Goal: Answer question/provide support: Share knowledge or assist other users

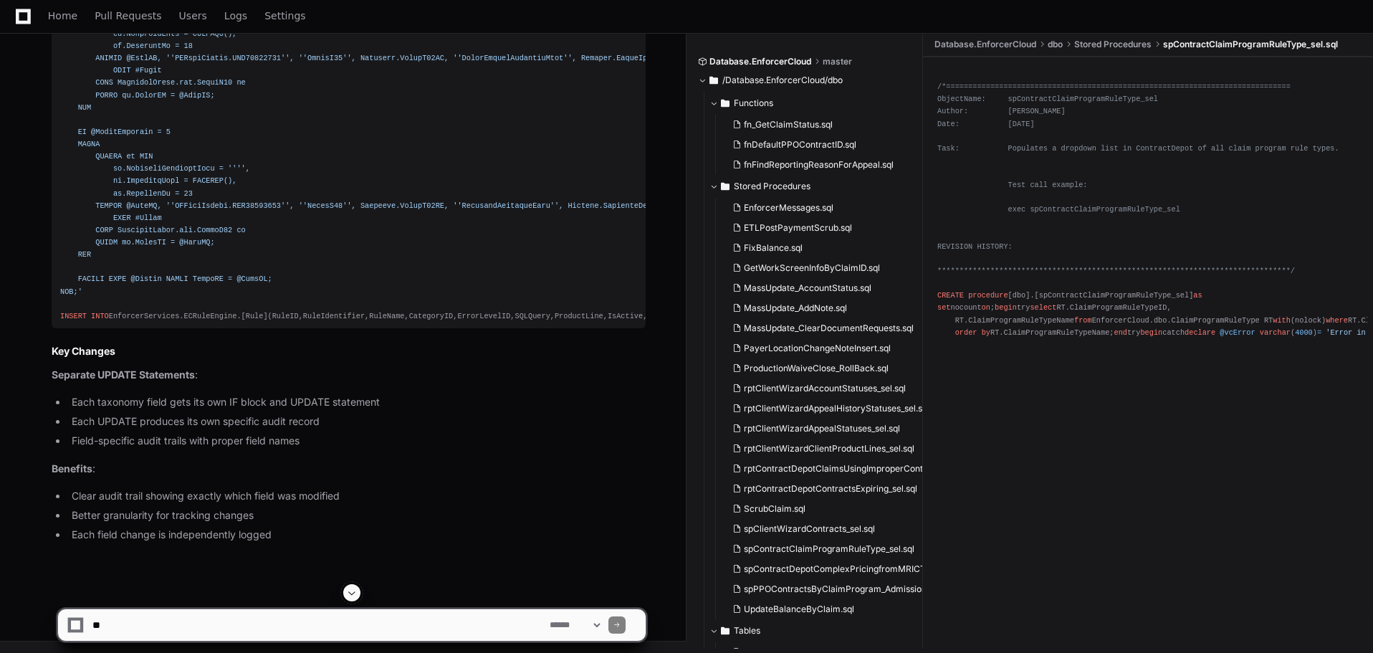
scroll to position [74383, 0]
click at [302, 621] on textarea at bounding box center [318, 625] width 457 height 32
paste textarea "**********"
type textarea "**********"
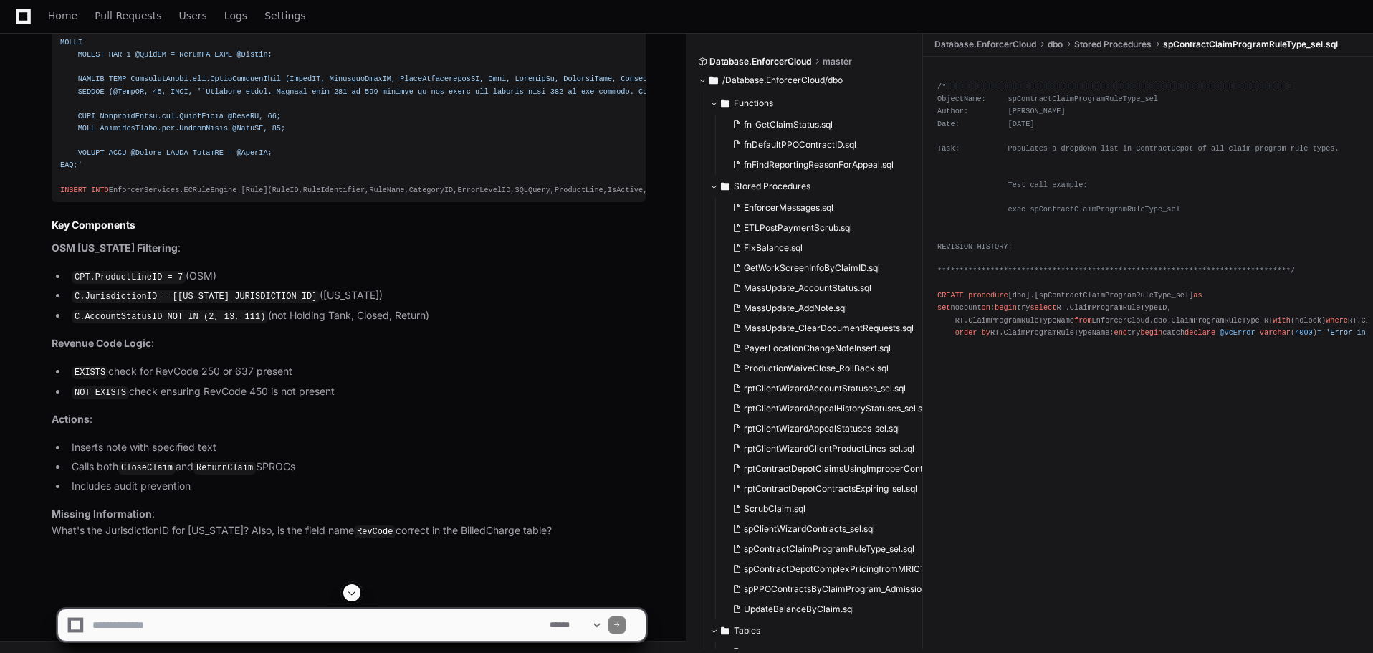
scroll to position [75282, 0]
click at [190, 625] on textarea at bounding box center [318, 625] width 457 height 32
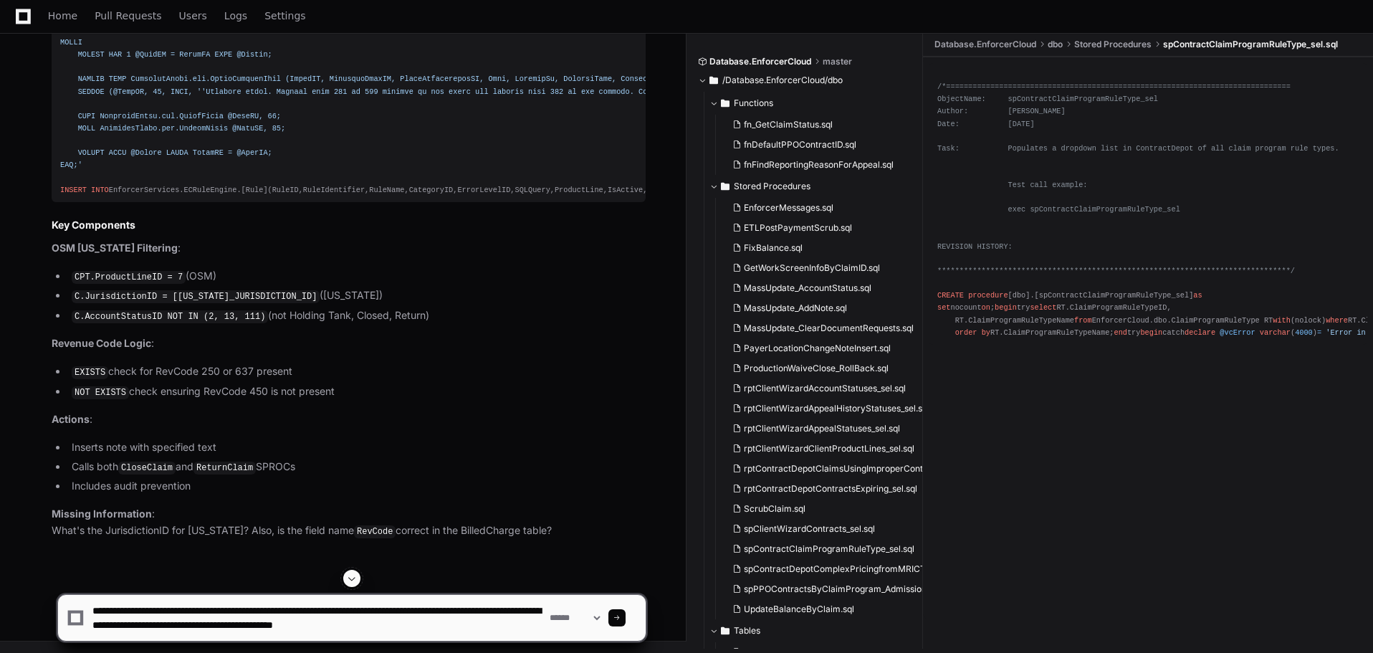
type textarea "**********"
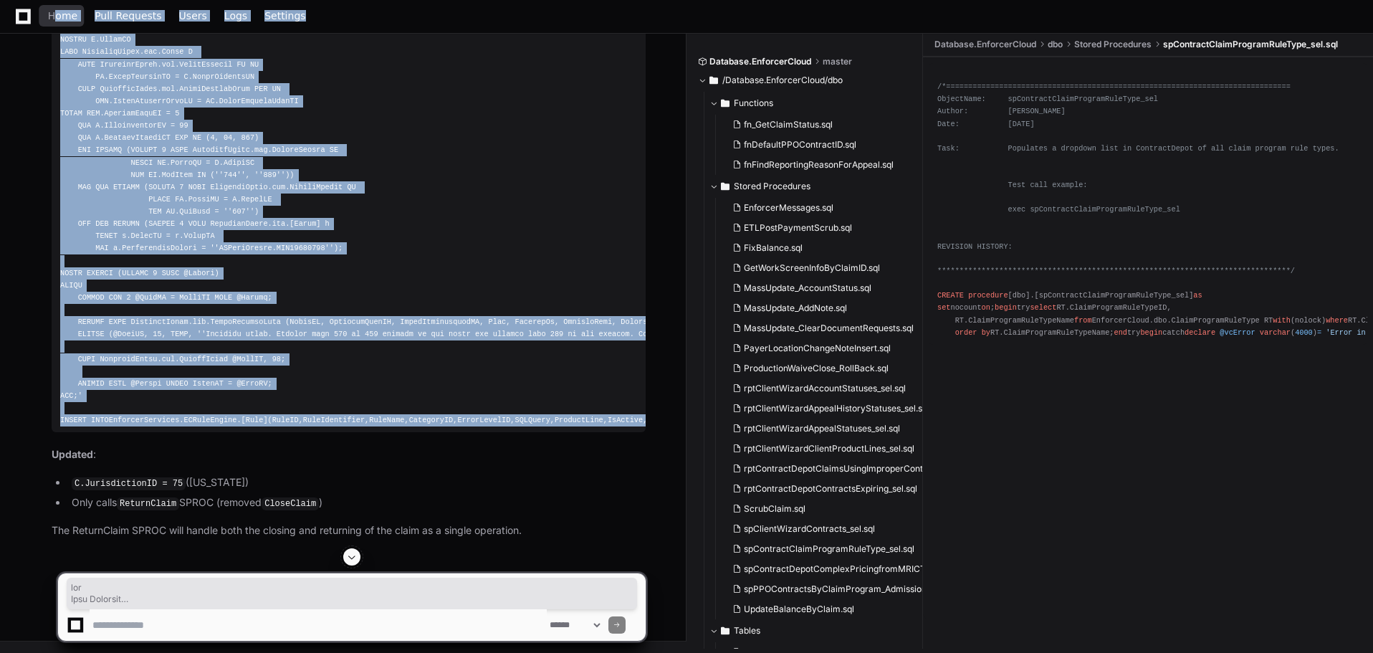
scroll to position [76340, 0]
drag, startPoint x: 483, startPoint y: 497, endPoint x: 58, endPoint y: 62, distance: 608.8
click at [58, 62] on pre "----- NEW: OSM [US_STATE] Revenue Code Close Return ----- SET @SQLQuery = INSER…" at bounding box center [349, 194] width 594 height 478
copy div "----- NEW: OSM [US_STATE] Revenue Code Close Return ----- SET @SQLQuery = 'DECL…"
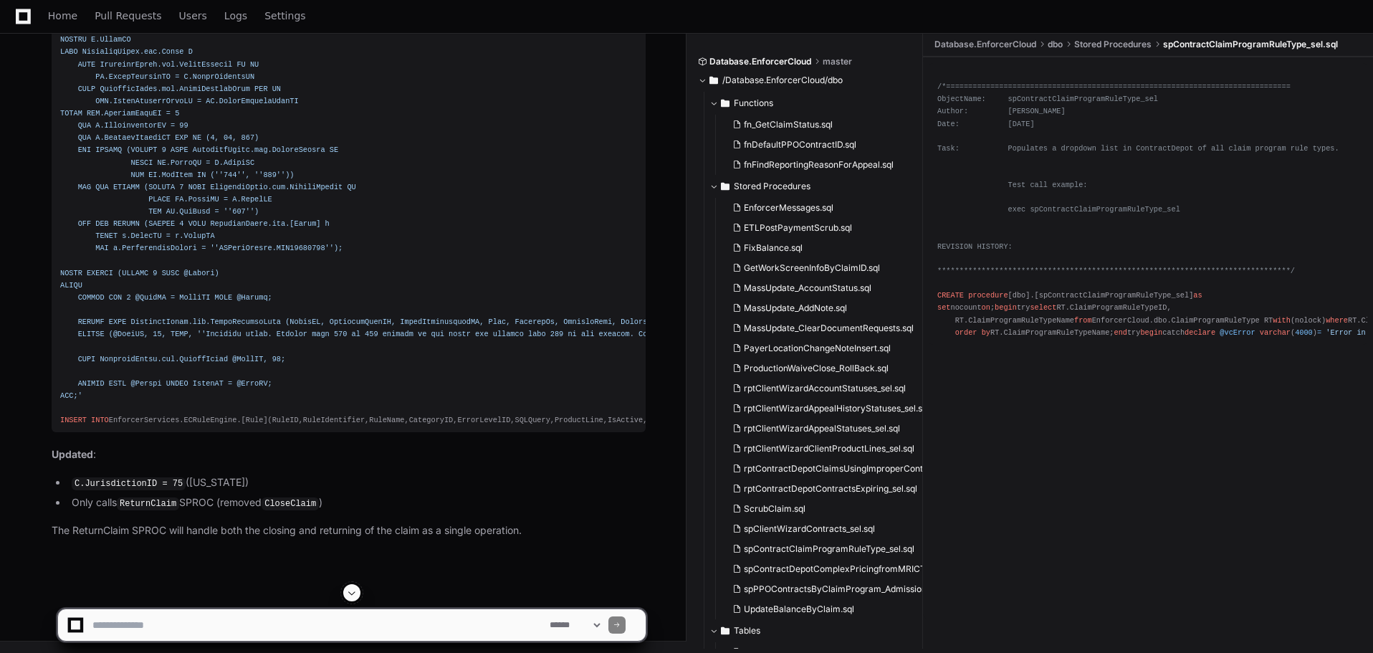
click at [188, 619] on textarea at bounding box center [318, 625] width 457 height 32
click at [301, 629] on textarea at bounding box center [318, 625] width 457 height 32
click at [325, 625] on textarea at bounding box center [318, 625] width 457 height 32
click at [353, 624] on textarea at bounding box center [318, 625] width 457 height 32
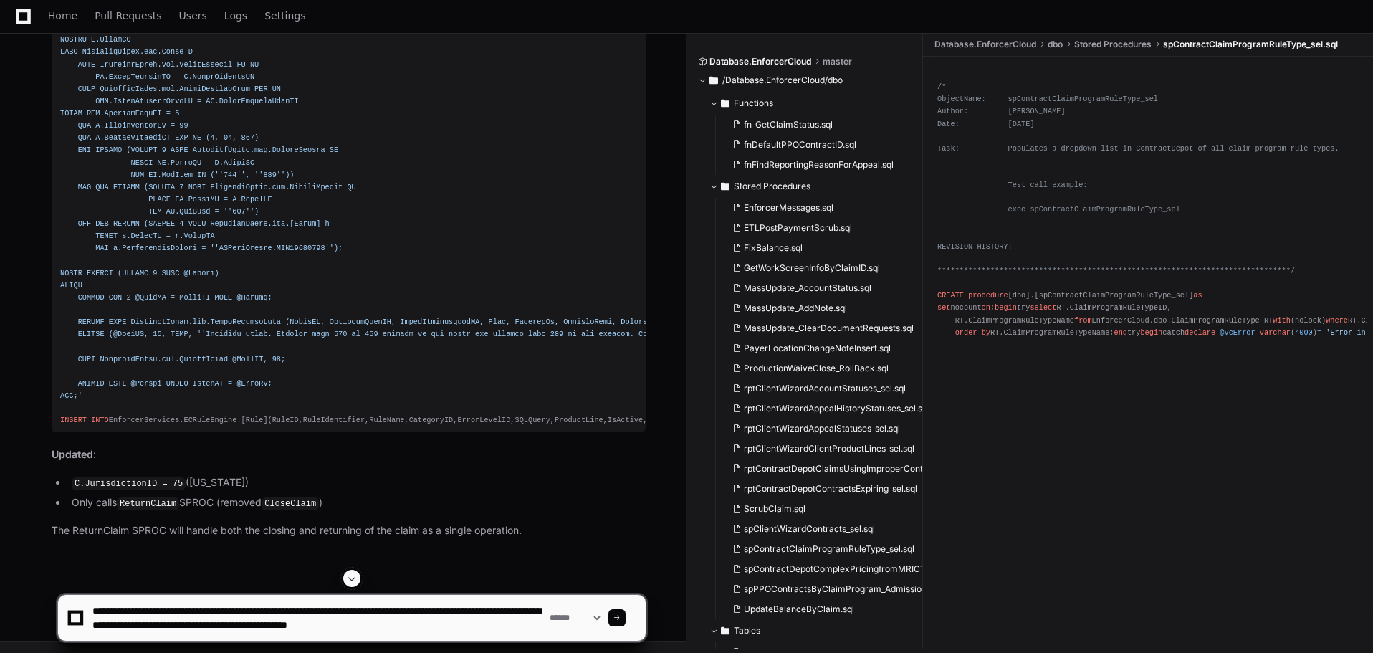
click at [509, 626] on textarea at bounding box center [318, 618] width 457 height 46
click at [339, 632] on textarea at bounding box center [318, 618] width 457 height 46
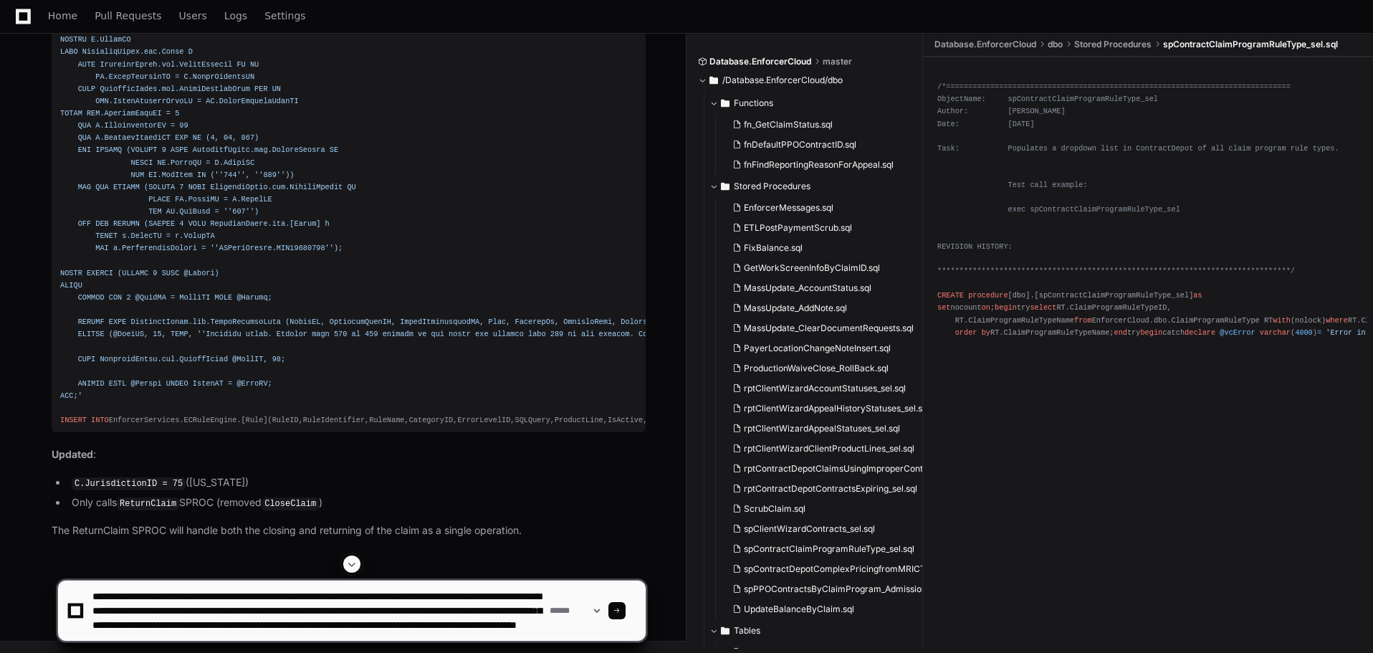
scroll to position [19, 0]
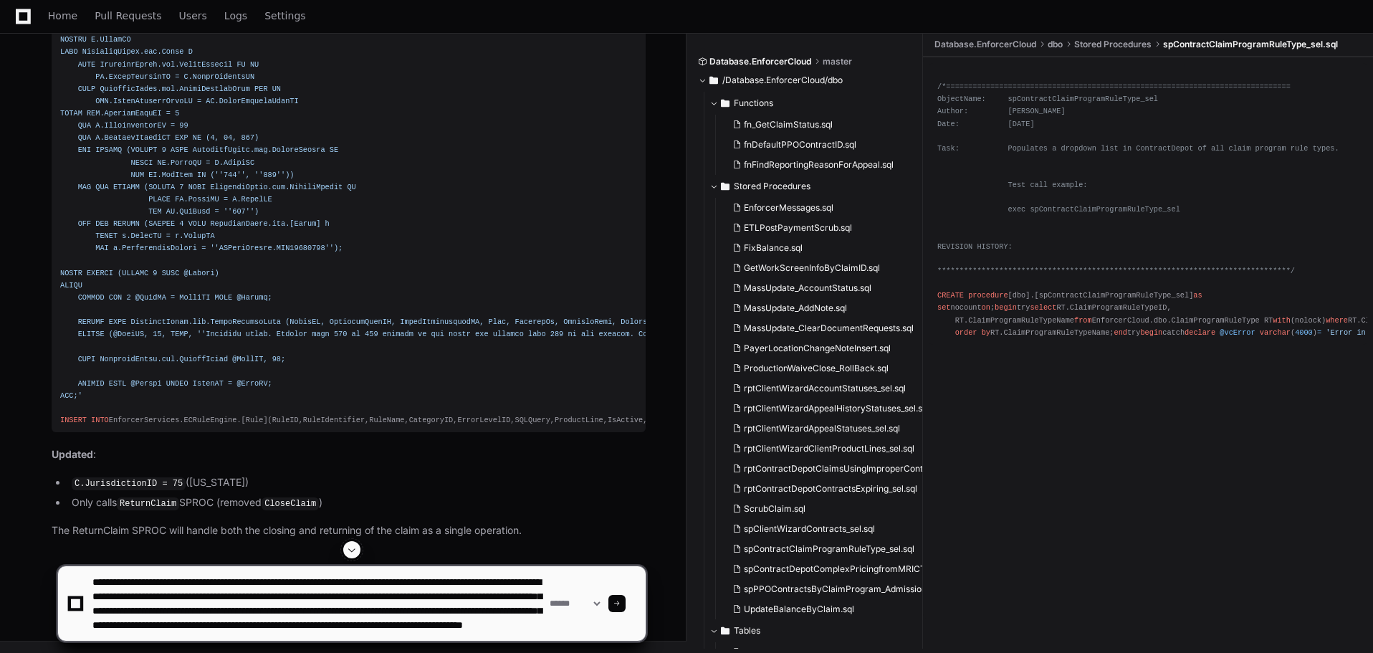
click at [176, 632] on textarea at bounding box center [318, 603] width 457 height 75
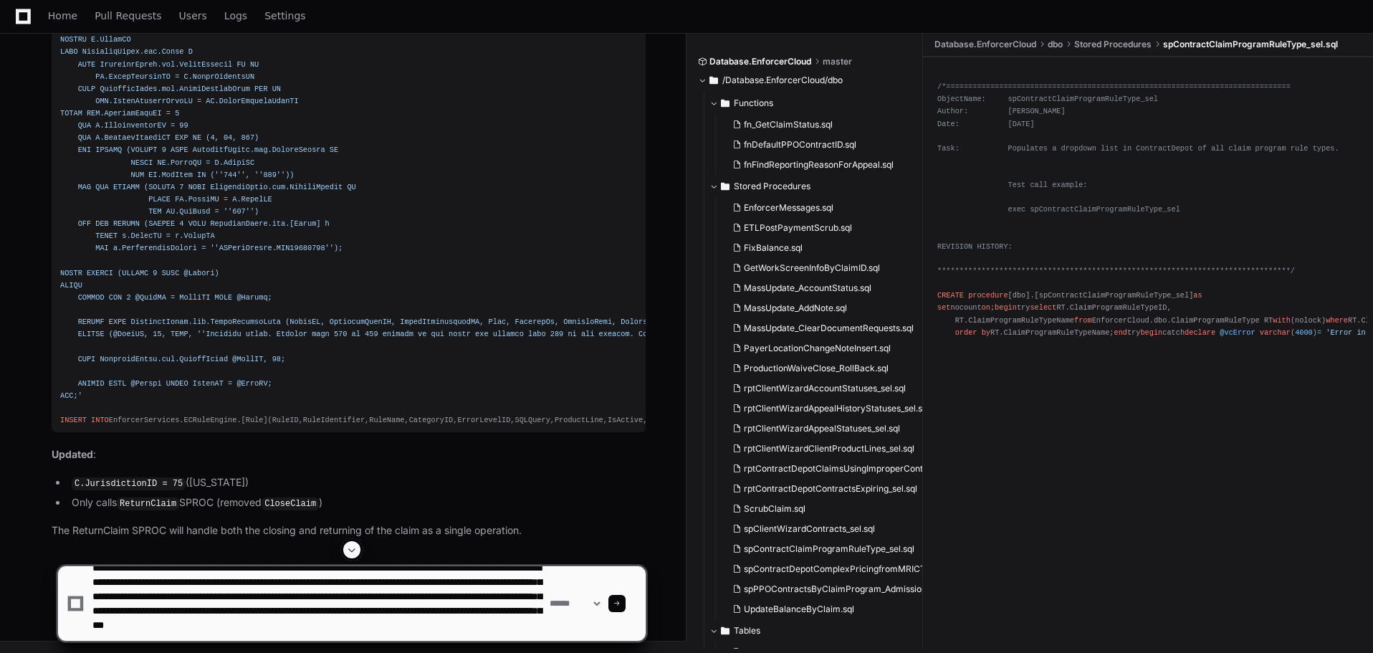
type textarea "**********"
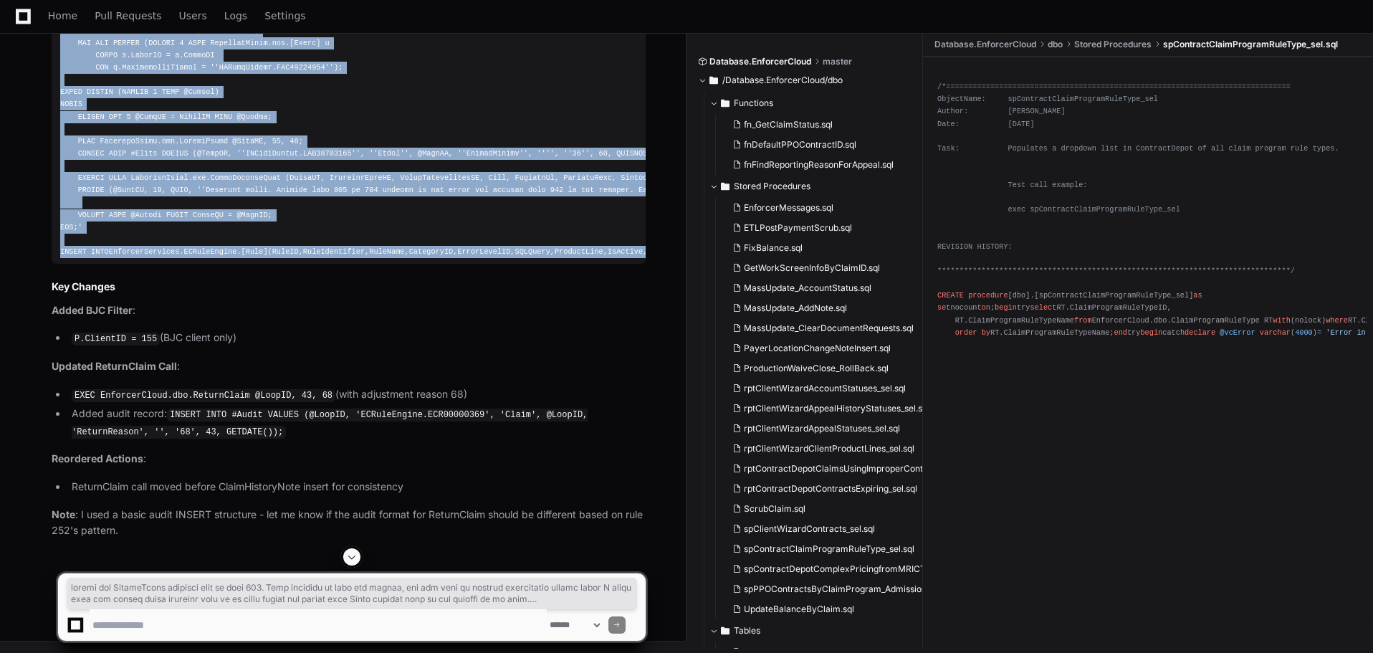
scroll to position [76925, 0]
drag, startPoint x: 477, startPoint y: 484, endPoint x: 59, endPoint y: 318, distance: 449.8
click at [59, 264] on pre "----- NEW: OSM [US_STATE] Revenue Code Close Return ----- SET @SQLQuery = INSER…" at bounding box center [349, 0] width 594 height 527
copy div "----- NEW: OSM [US_STATE] Revenue Code Close Return ----- SET @SQLQuery = 'DECL…"
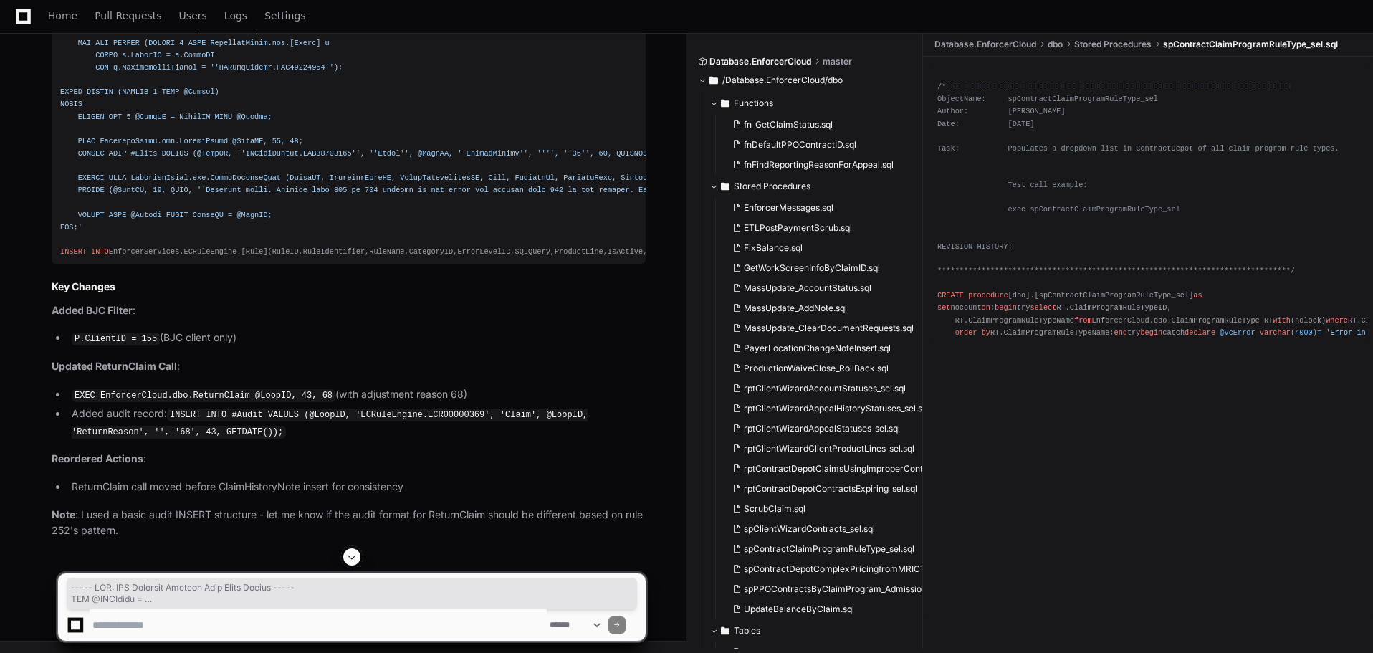
click at [411, 319] on p "Added BJC Filter :" at bounding box center [349, 310] width 594 height 16
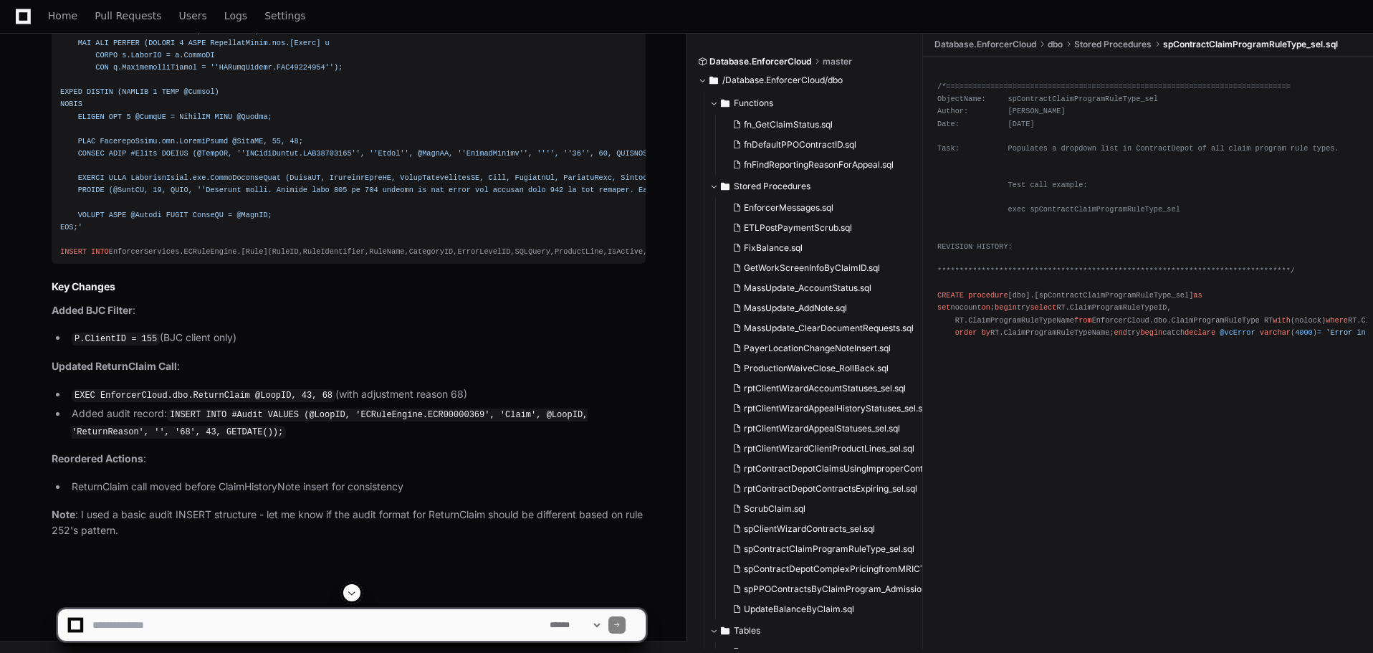
scroll to position [77502, 0]
drag, startPoint x: 262, startPoint y: 614, endPoint x: 273, endPoint y: 609, distance: 11.6
click at [262, 615] on textarea at bounding box center [318, 625] width 457 height 32
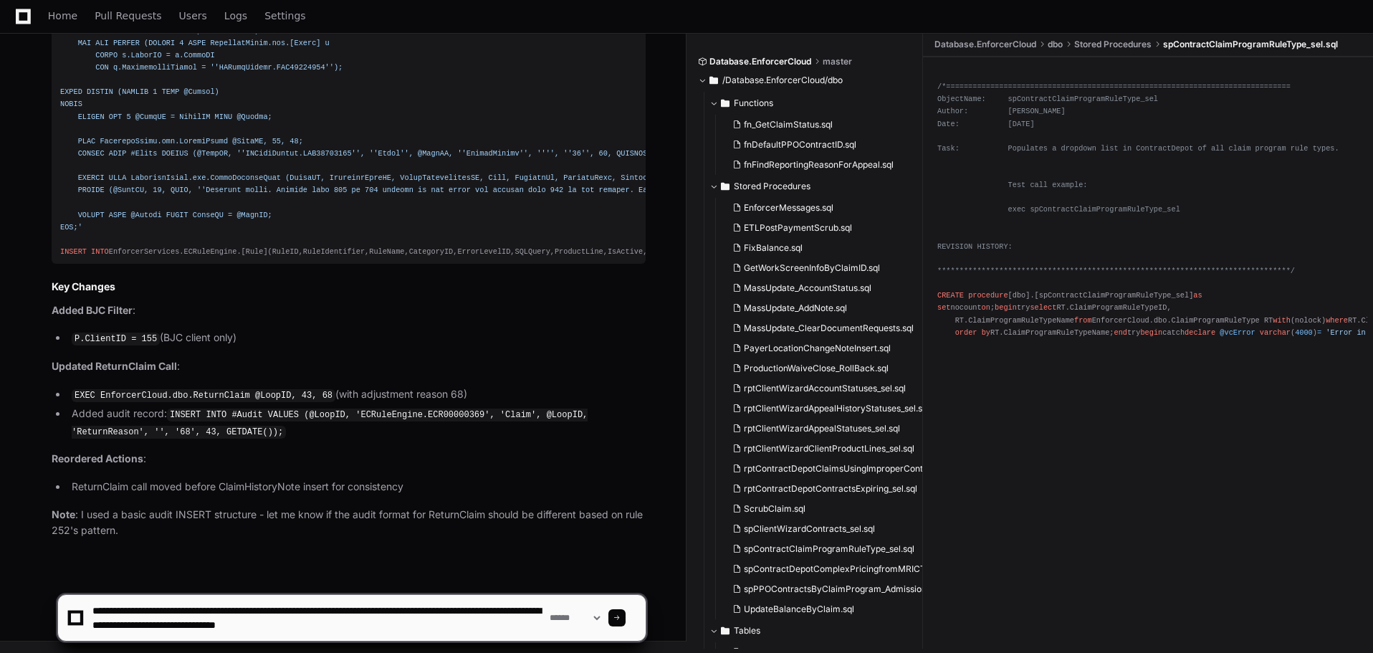
paste textarea "**********"
type textarea "**********"
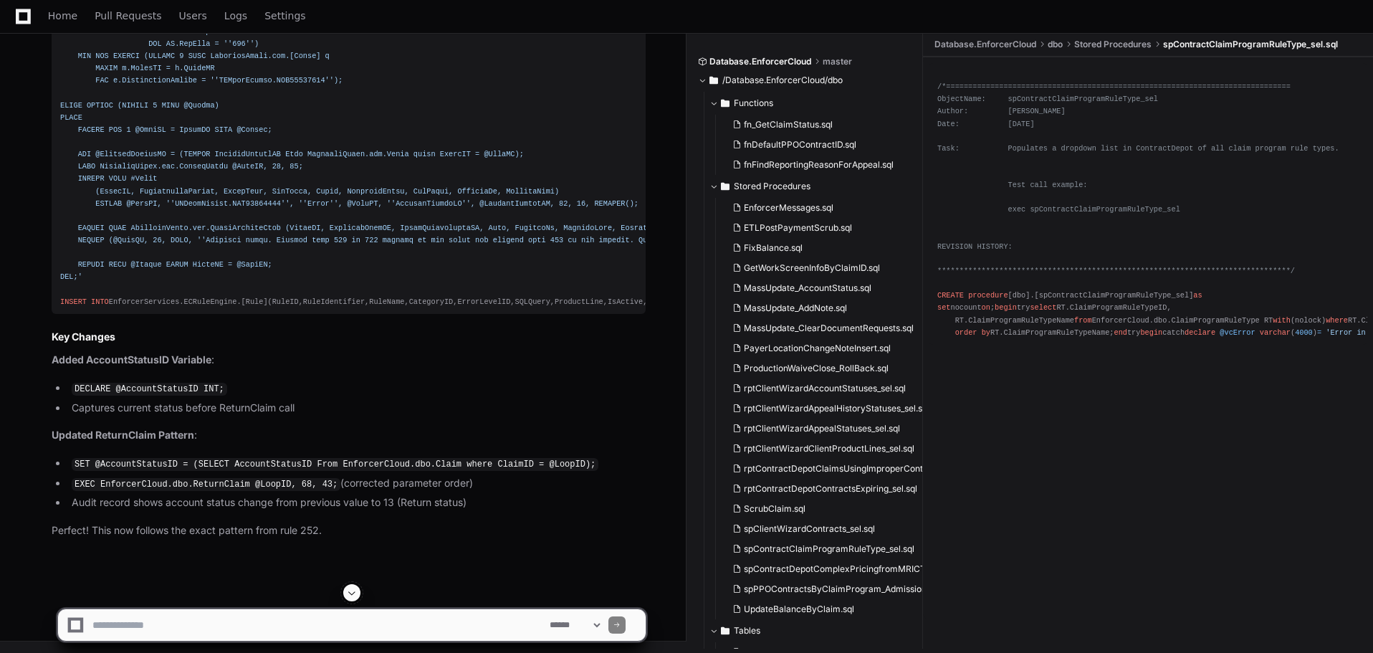
scroll to position [78388, 0]
click at [460, 314] on pre "----- NEW: OSM [US_STATE] Revenue Code Close Return ----- SET @SQLQuery = INSER…" at bounding box center [349, 26] width 594 height 576
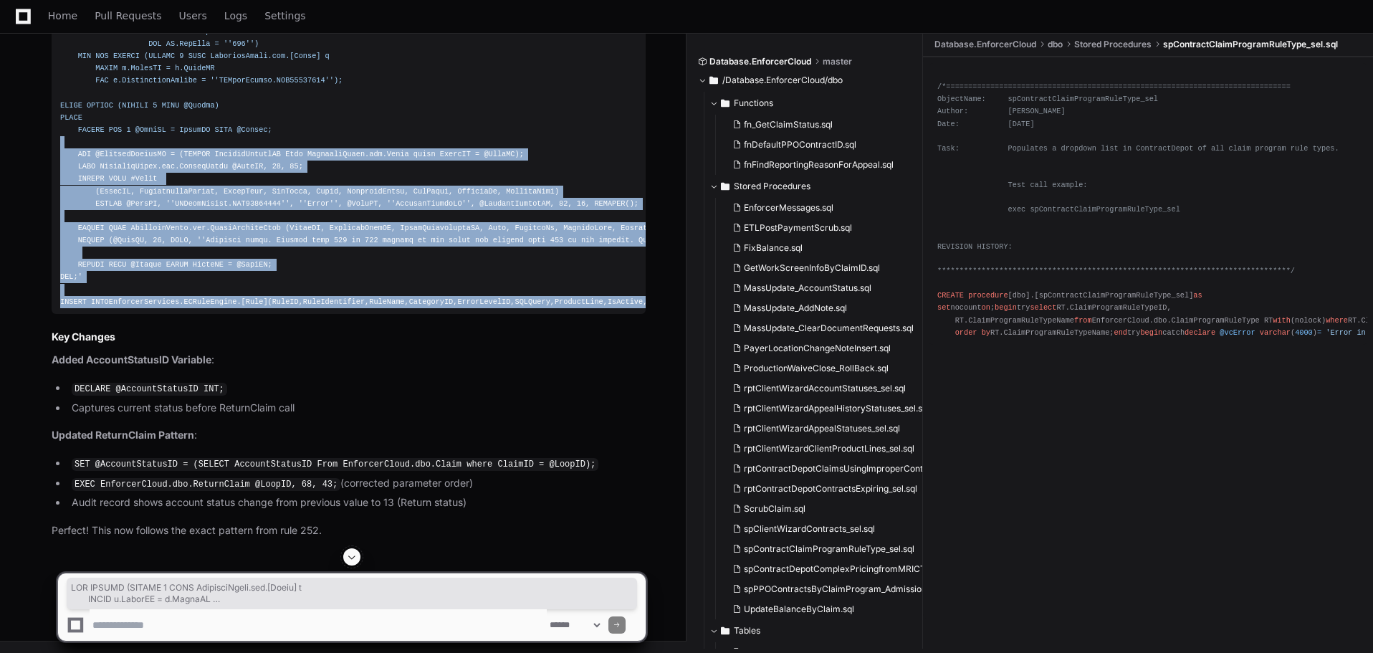
scroll to position [78197, 0]
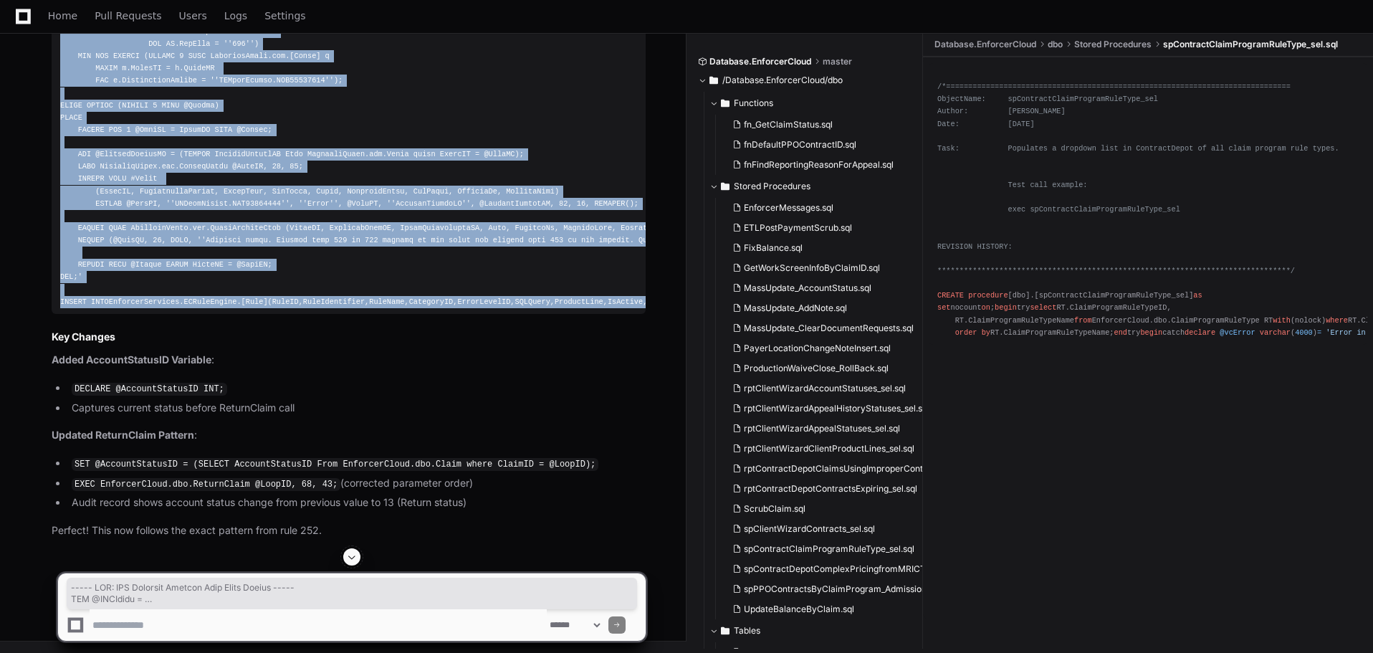
drag, startPoint x: 456, startPoint y: 535, endPoint x: 55, endPoint y: 164, distance: 545.8
click at [55, 164] on pre "----- NEW: OSM [US_STATE] Revenue Code Close Return ----- SET @SQLQuery = INSER…" at bounding box center [349, 26] width 594 height 576
copy div "----- NEW: OSM [US_STATE] Revenue Code Close Return ----- SET @SQLQuery = 'DECL…"
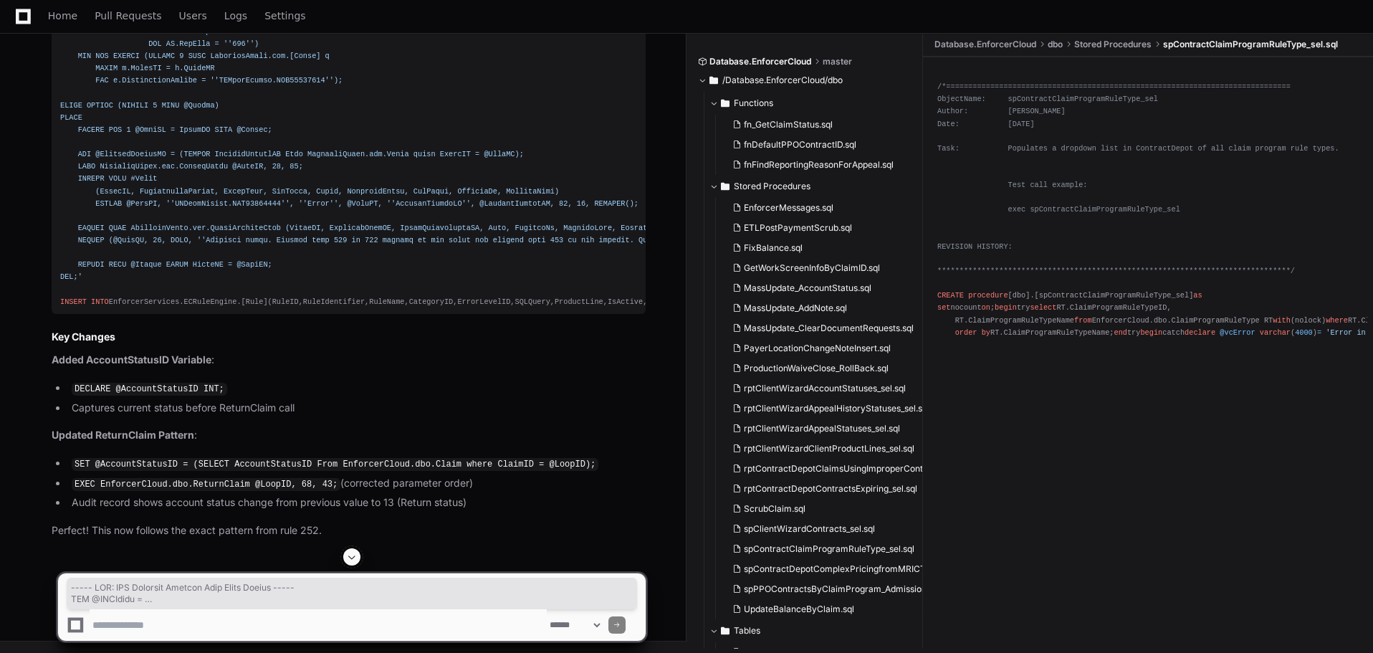
click at [239, 628] on textarea at bounding box center [318, 625] width 457 height 32
click at [383, 308] on div "----- NEW: OSM [US_STATE] Revenue Code Close Return ----- SET @SQLQuery = INSER…" at bounding box center [348, 25] width 577 height 565
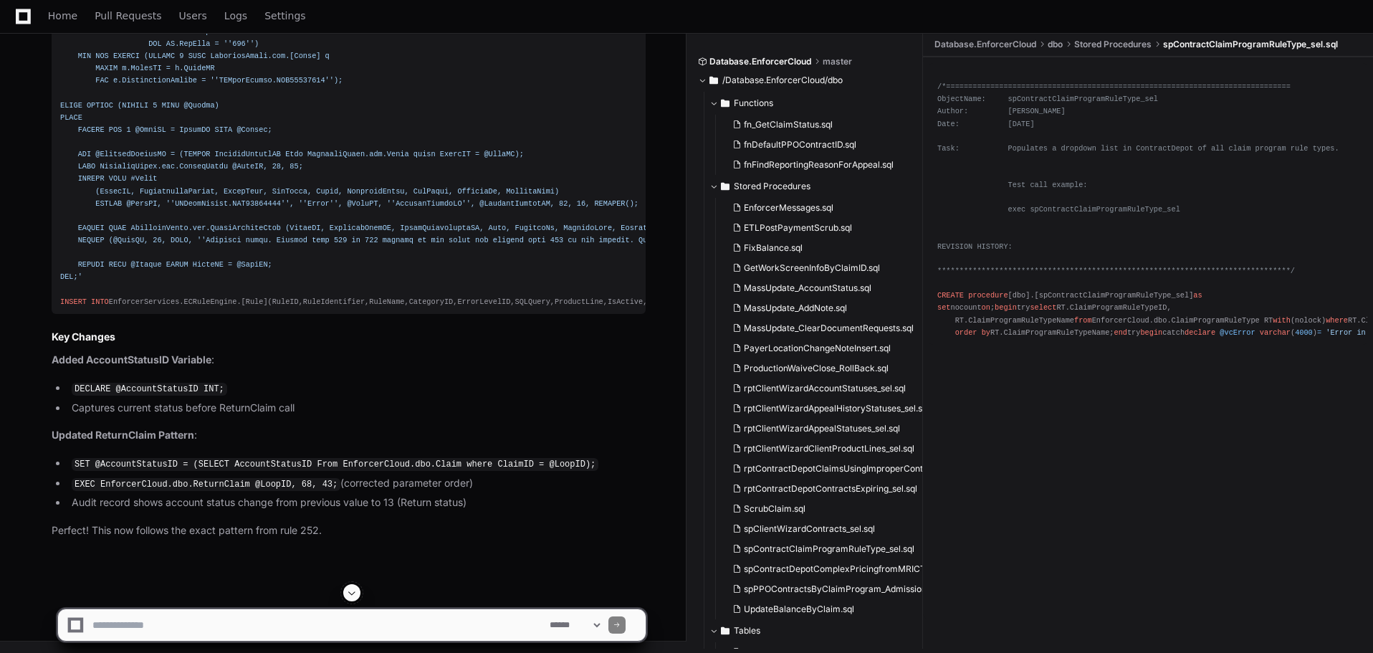
click at [208, 615] on textarea at bounding box center [318, 625] width 457 height 32
paste textarea "**********"
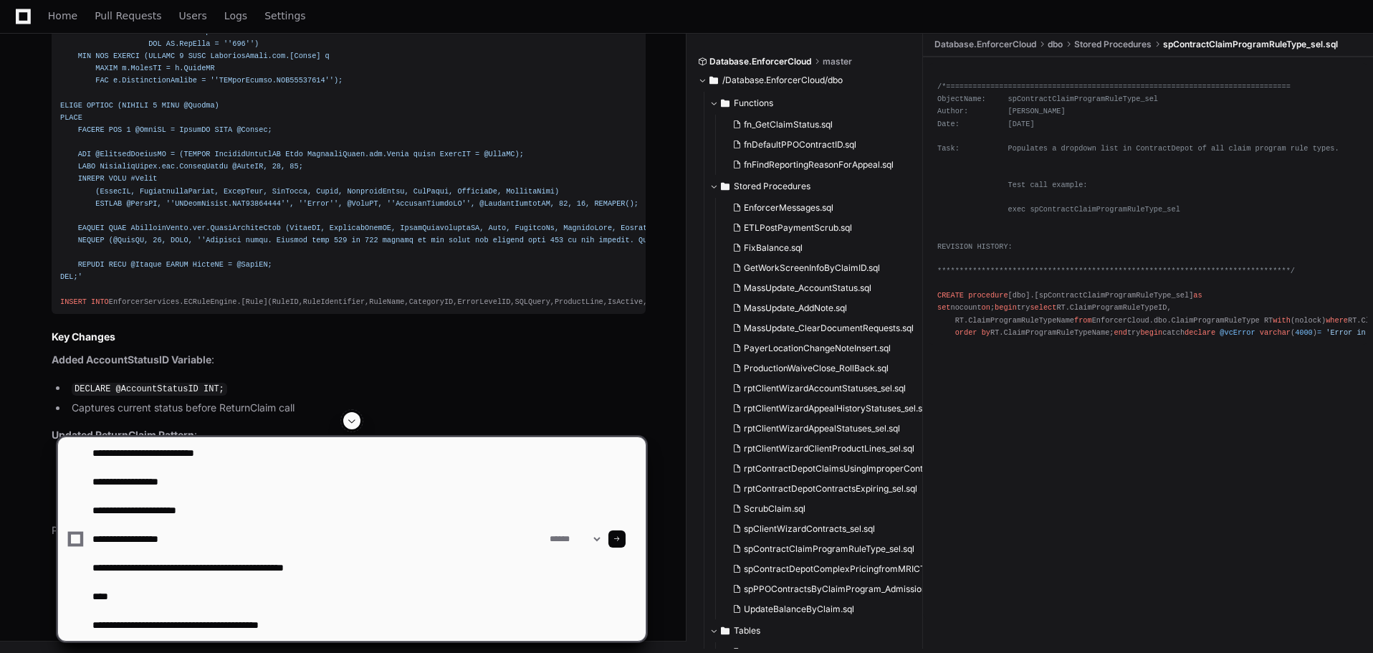
click at [198, 481] on textarea at bounding box center [318, 539] width 457 height 204
type textarea "**********"
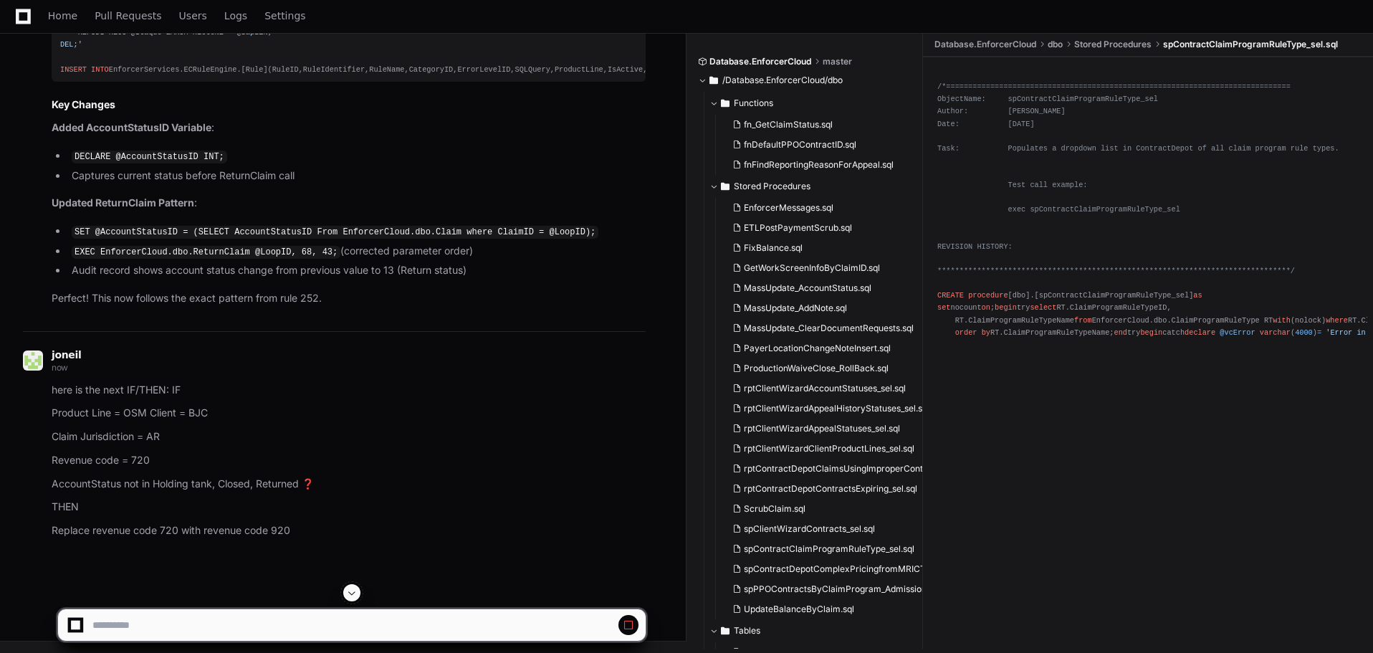
click at [348, 597] on span at bounding box center [351, 592] width 11 height 11
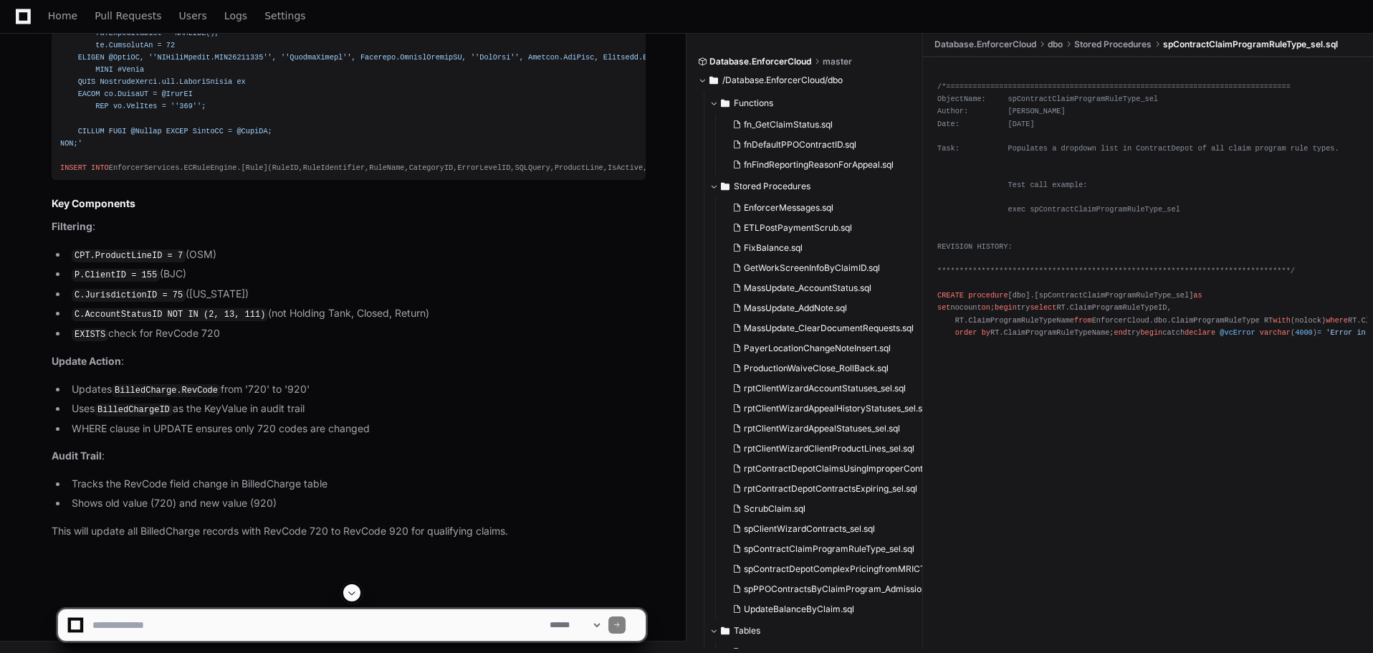
scroll to position [79416, 0]
click at [257, 628] on textarea at bounding box center [318, 625] width 457 height 32
drag, startPoint x: 180, startPoint y: 624, endPoint x: 162, endPoint y: 629, distance: 18.4
click at [180, 624] on textarea at bounding box center [318, 625] width 457 height 32
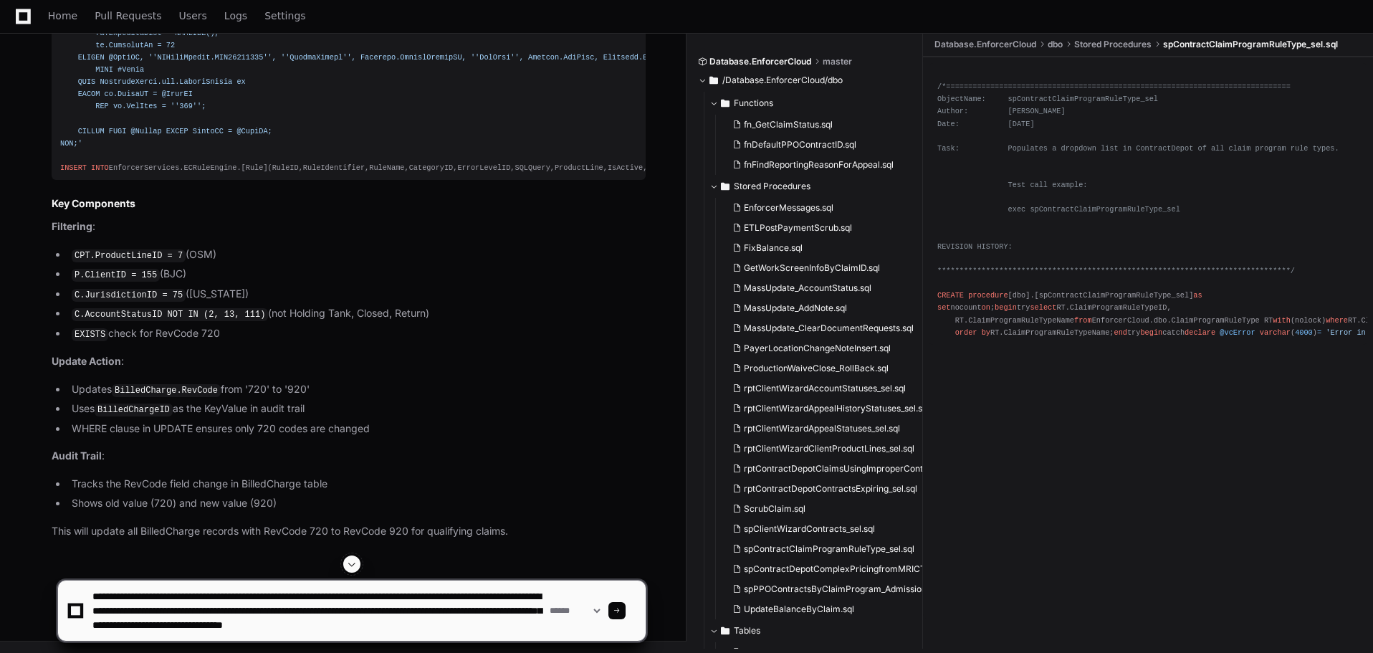
scroll to position [4, 0]
type textarea "**********"
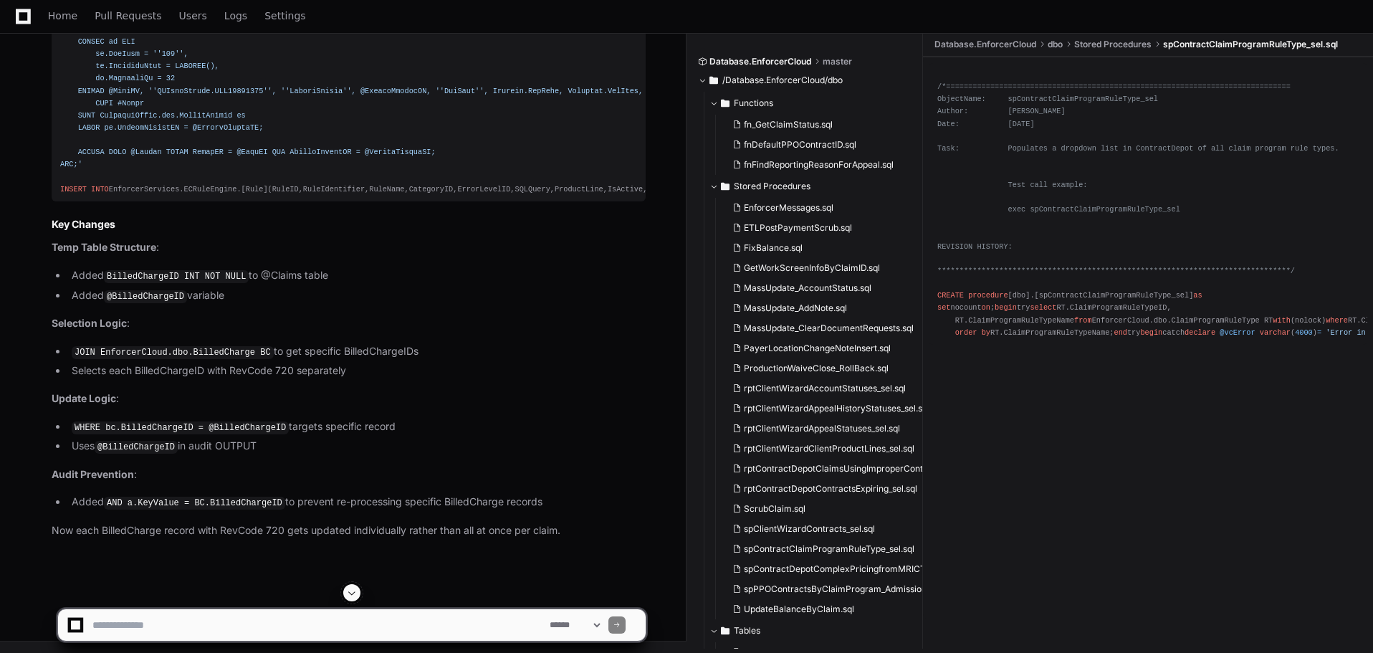
scroll to position [80909, 0]
click at [207, 620] on textarea at bounding box center [318, 625] width 457 height 32
click at [325, 633] on textarea at bounding box center [318, 625] width 457 height 32
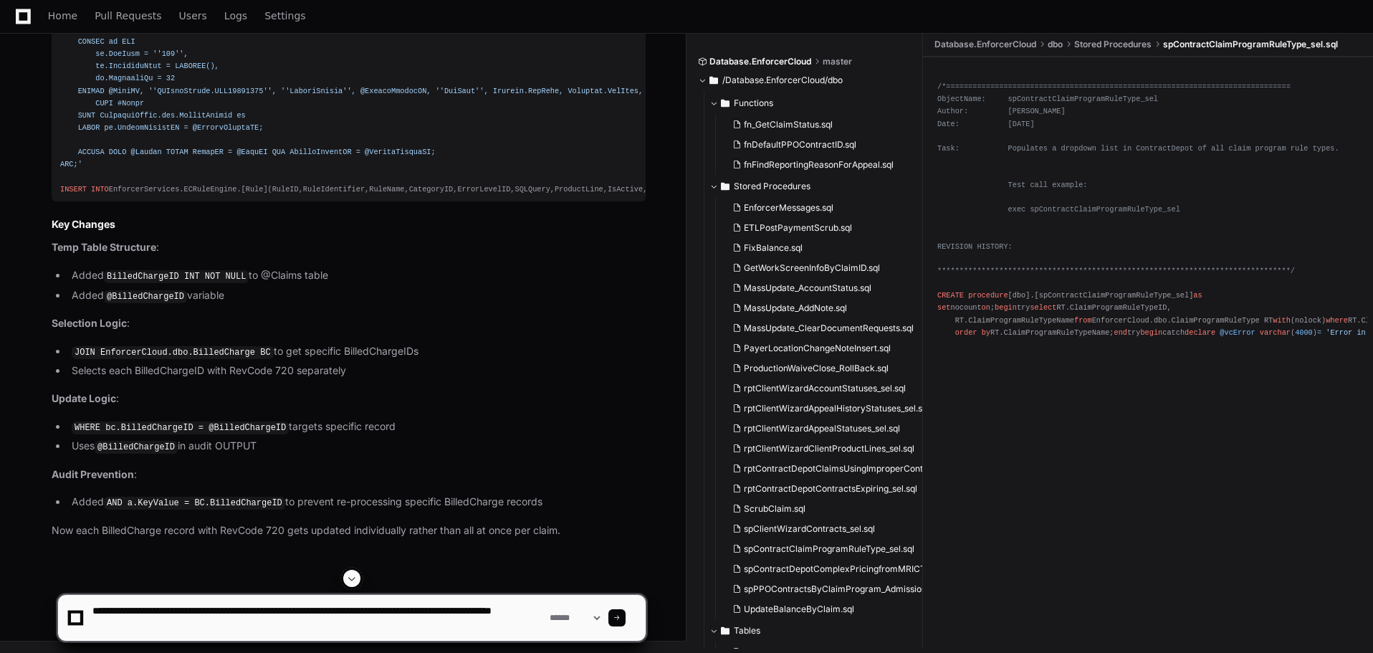
click at [219, 624] on textarea at bounding box center [318, 618] width 457 height 46
paste textarea "**********"
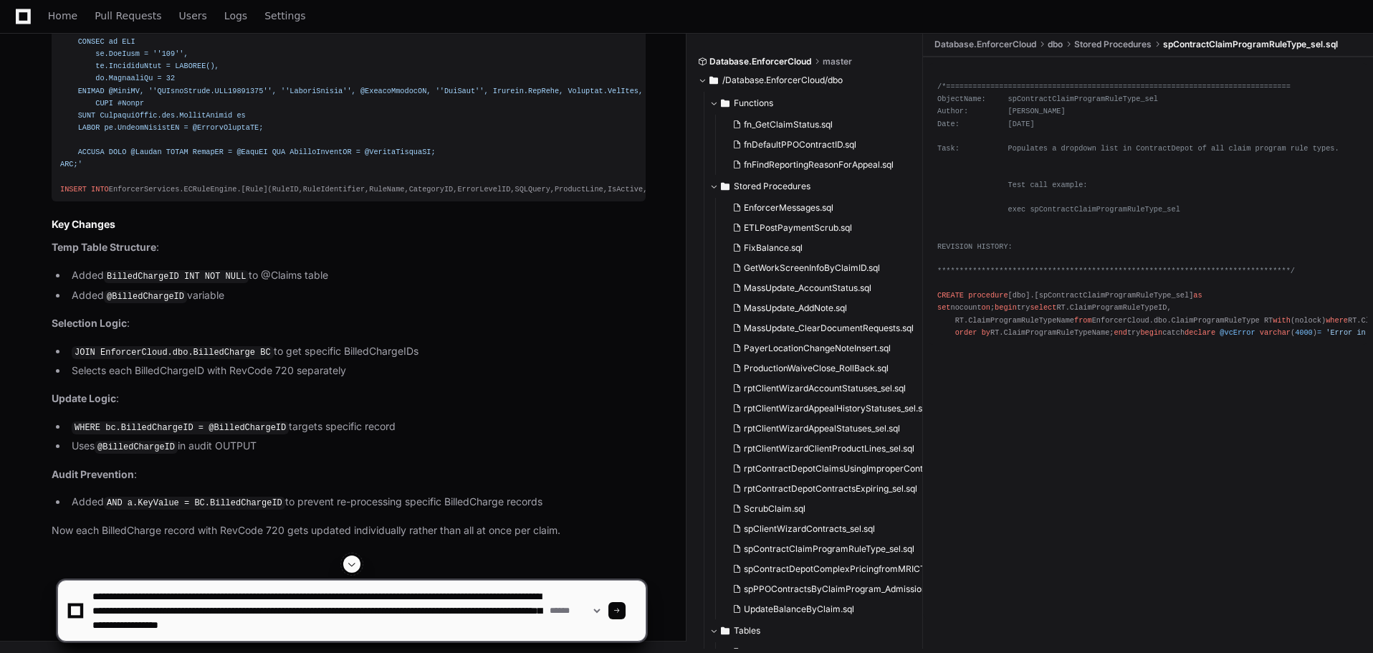
scroll to position [4, 0]
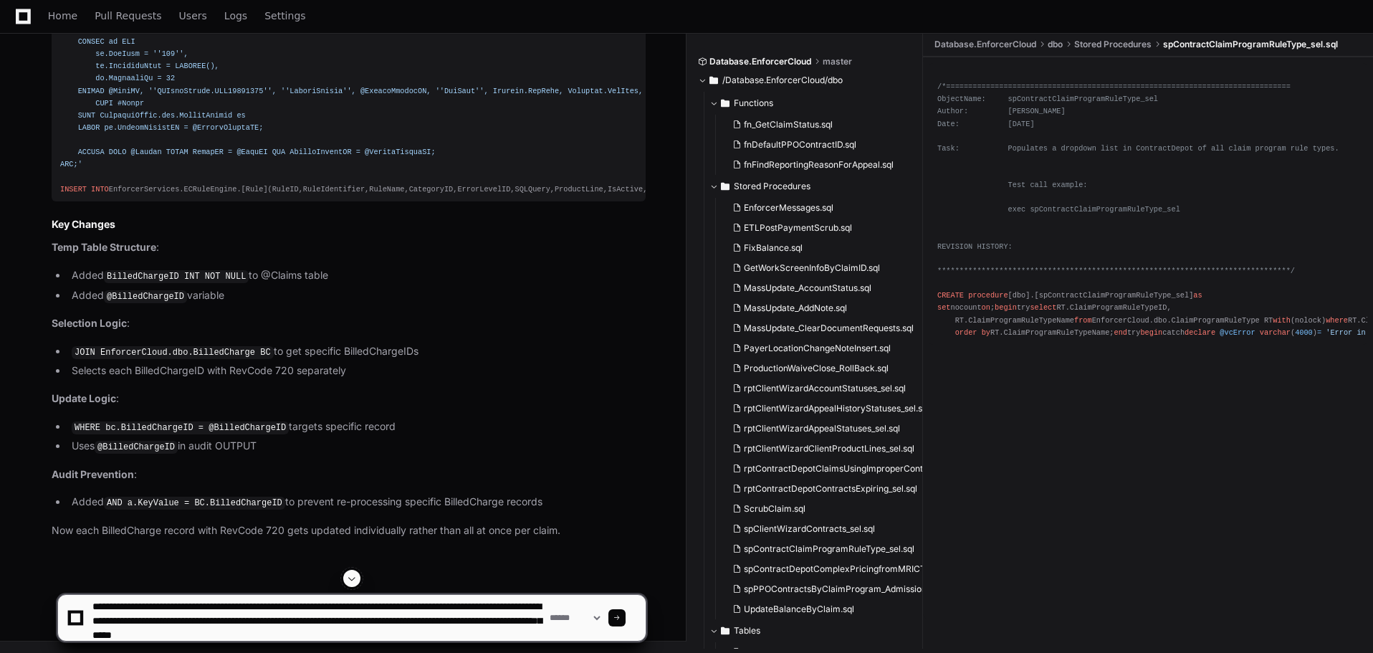
type textarea "**********"
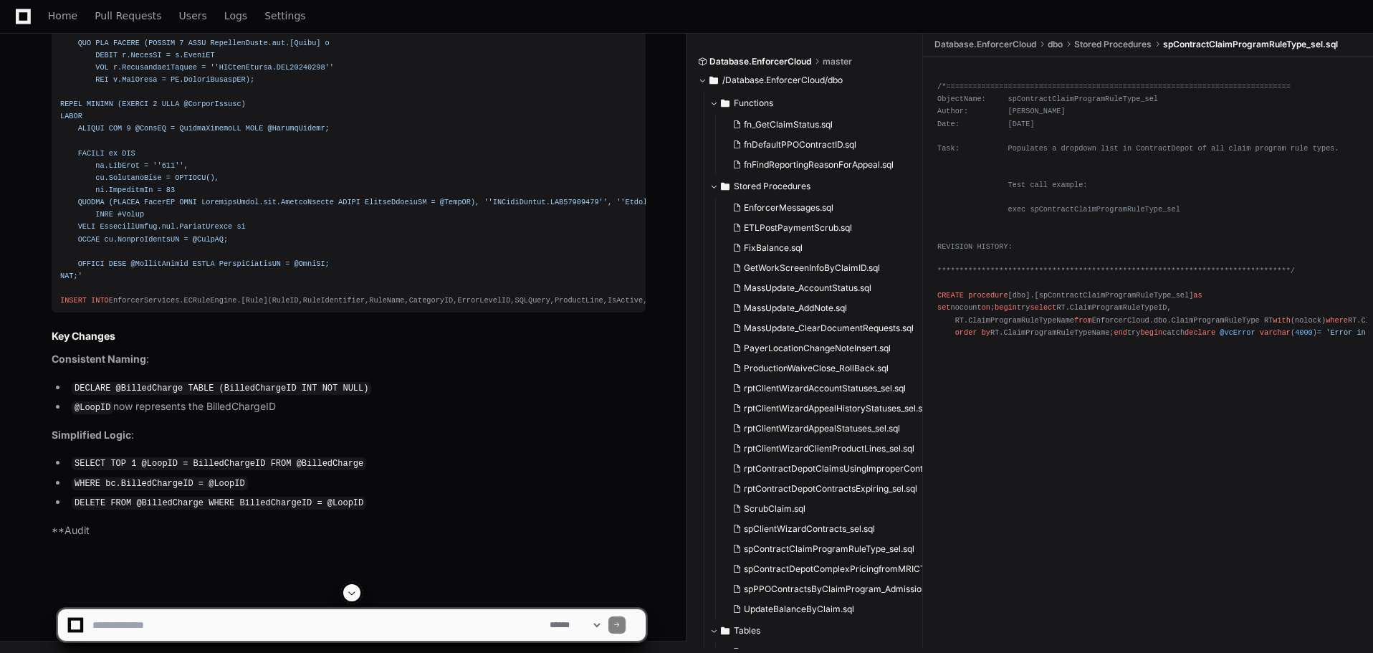
scroll to position [81729, 0]
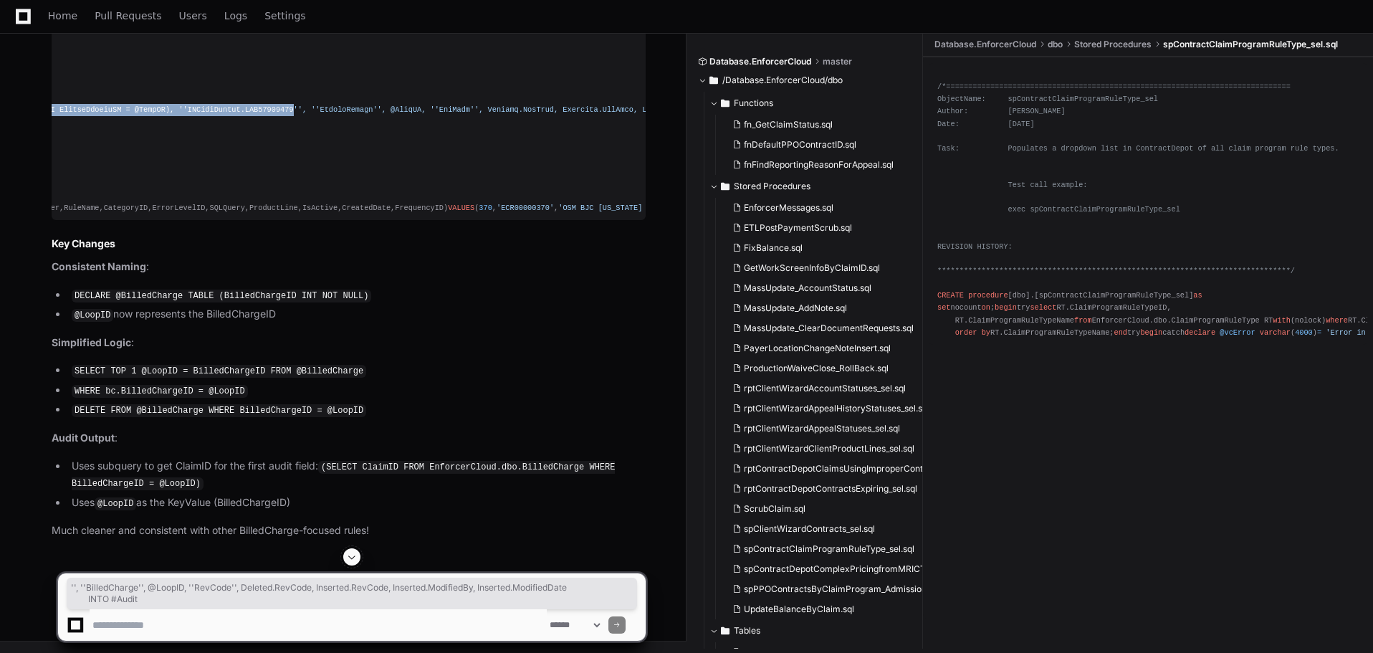
scroll to position [0, 0]
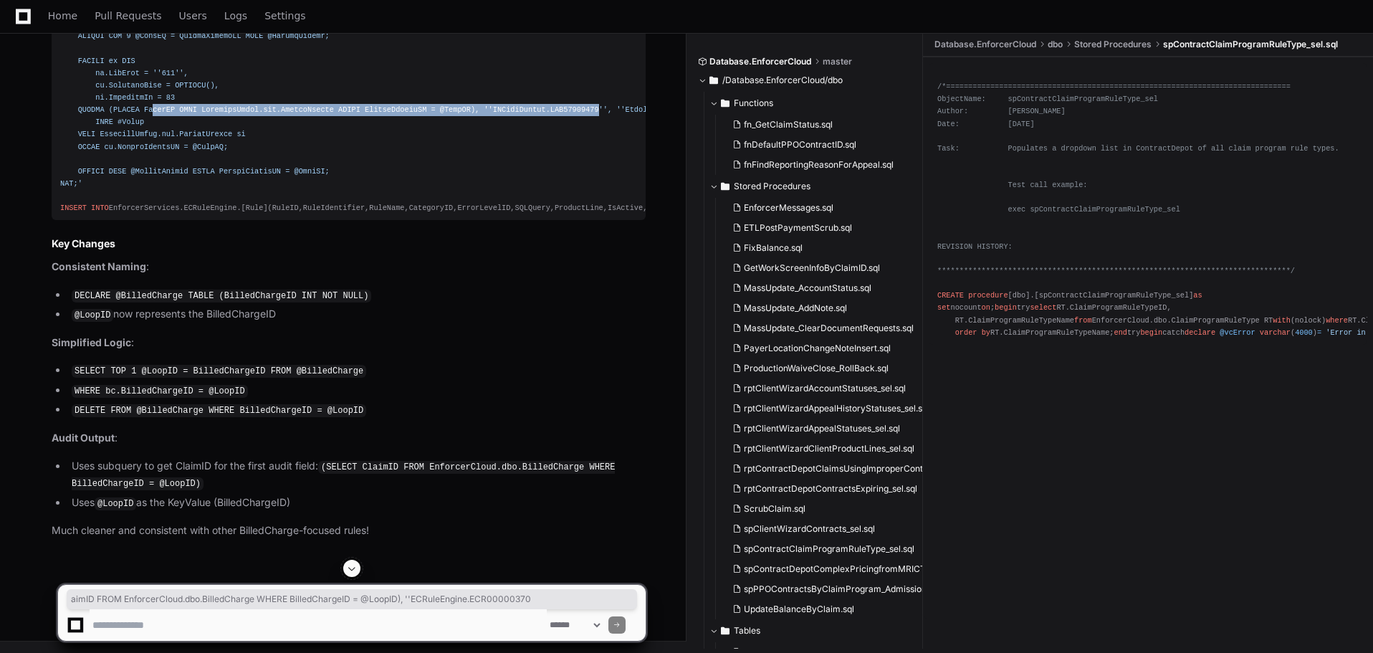
drag, startPoint x: 556, startPoint y: 505, endPoint x: 146, endPoint y: 511, distance: 409.3
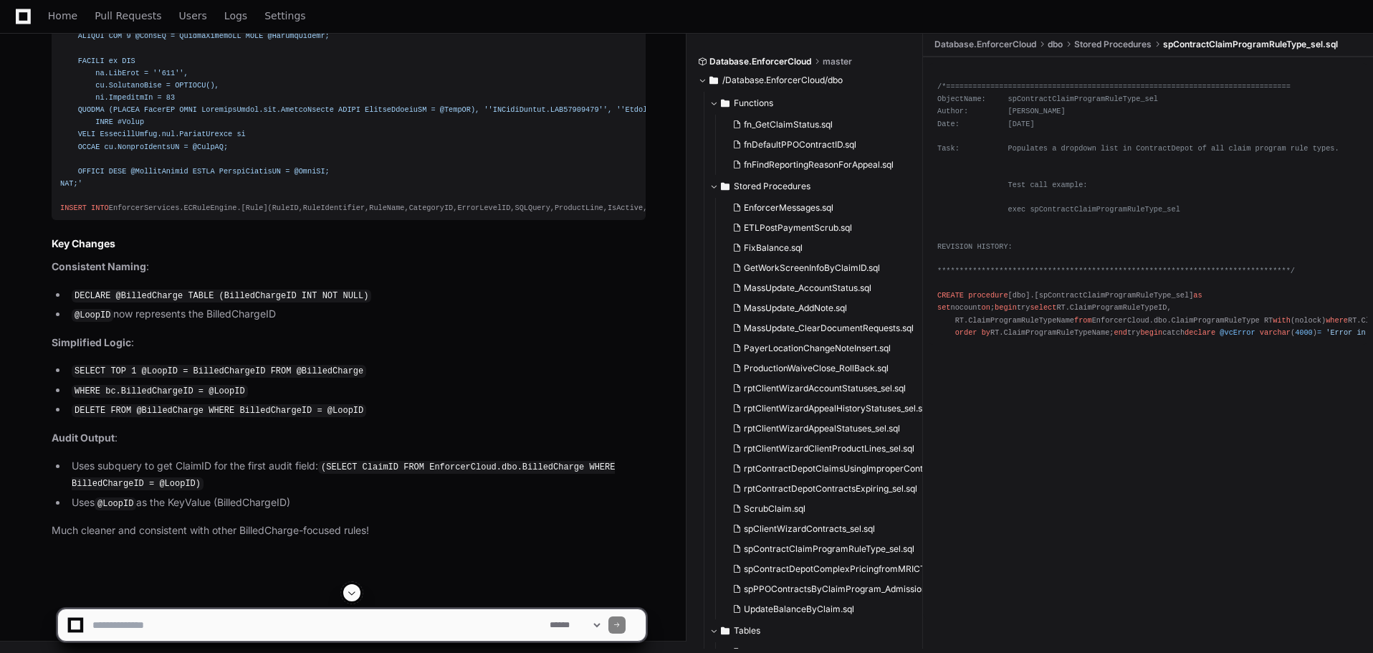
click at [194, 624] on textarea at bounding box center [318, 625] width 457 height 32
click at [397, 628] on textarea at bounding box center [318, 625] width 457 height 32
type textarea "**********"
click at [621, 624] on span at bounding box center [617, 624] width 7 height 7
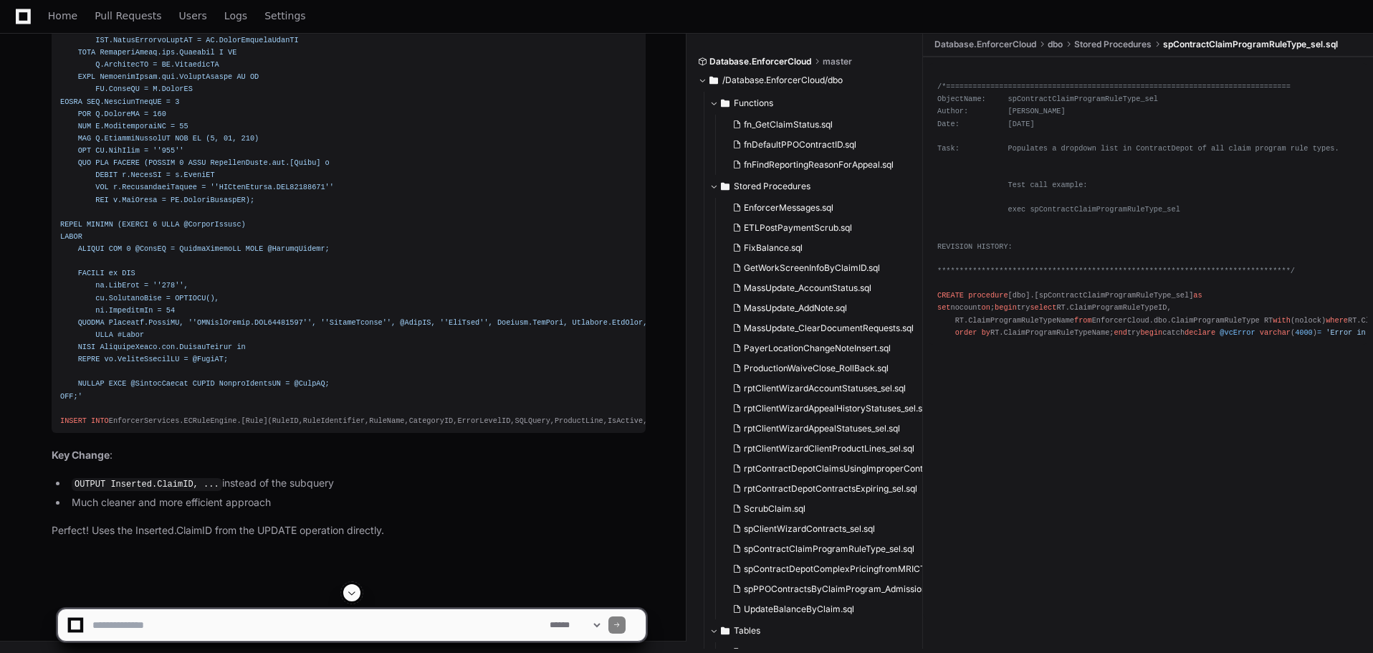
scroll to position [82843, 0]
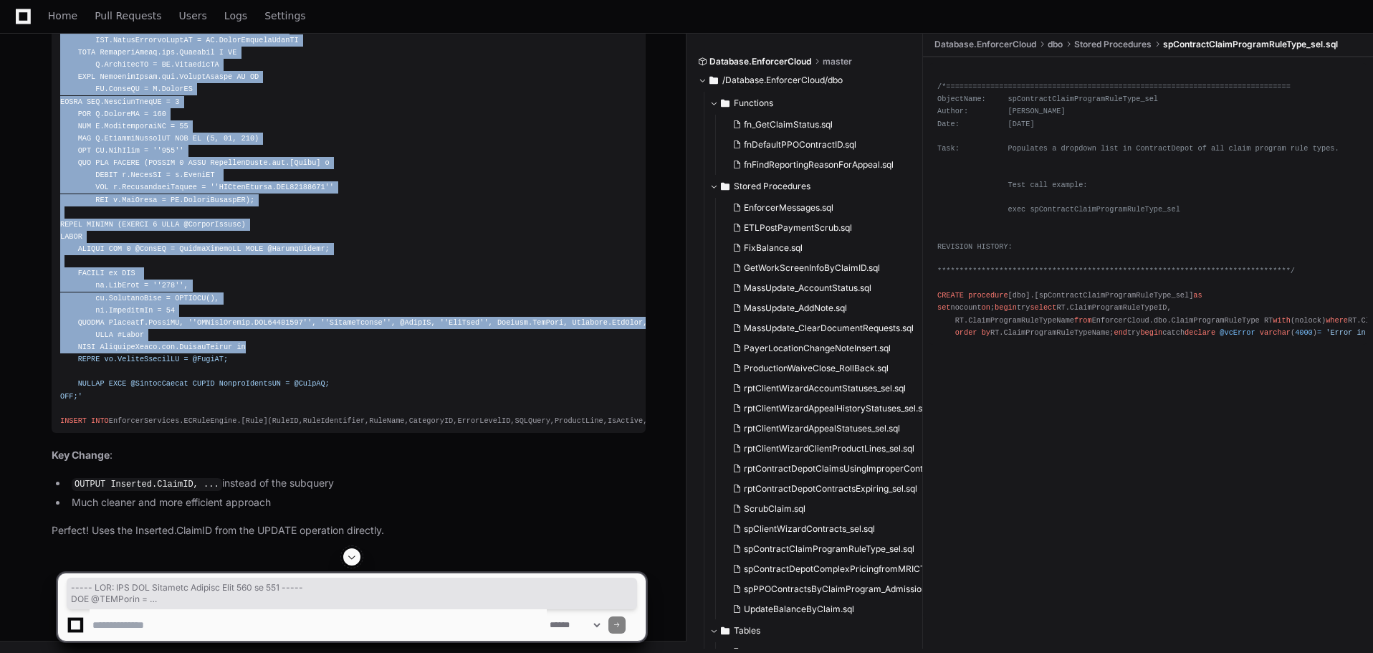
drag, startPoint x: 60, startPoint y: 35, endPoint x: 454, endPoint y: 485, distance: 597.9
click at [454, 427] on div "----- NEW: OSM BJC [US_STATE] Revenue Code 720 to 920 ----- SET @SQLQuery = INS…" at bounding box center [348, 164] width 577 height 528
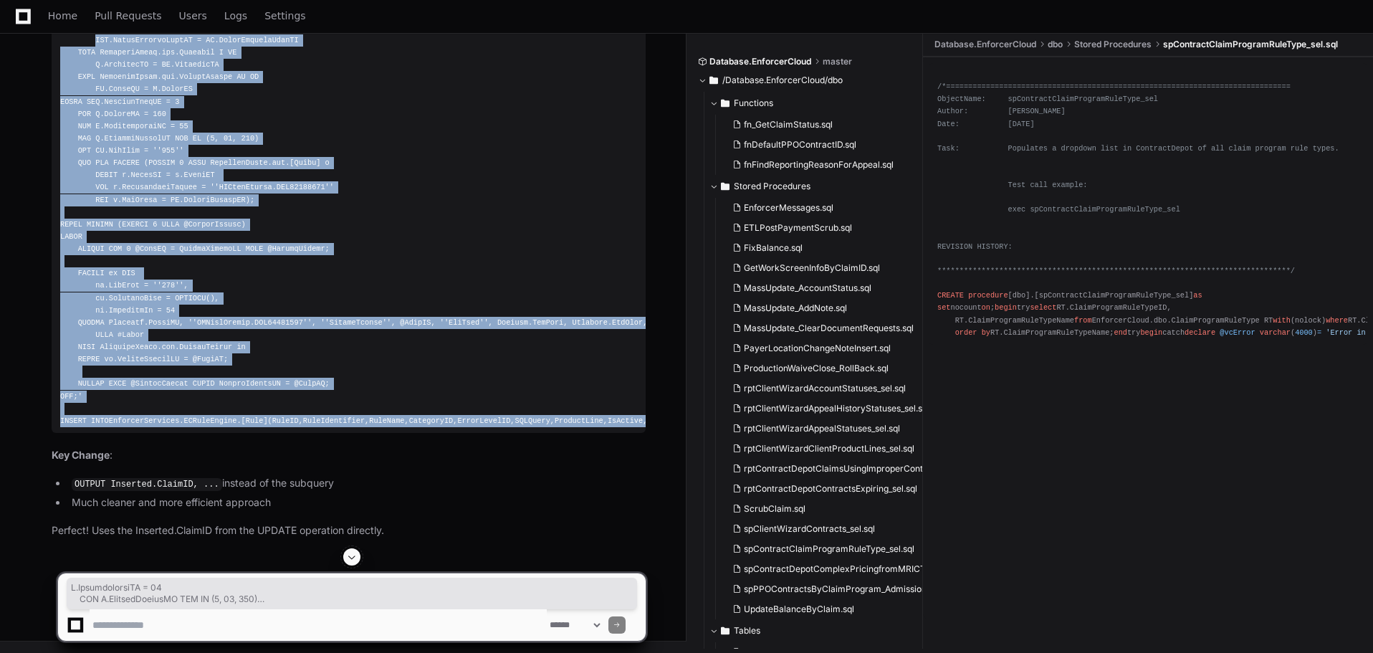
scroll to position [82552, 0]
drag, startPoint x: 474, startPoint y: 421, endPoint x: 50, endPoint y: 330, distance: 433.5
click at [50, 330] on div "Thinking The user is right - we can use Inserted.ClaimID in the OUTPUT clause i…" at bounding box center [334, 202] width 623 height 674
copy div "----- NEW: OSM BJC [US_STATE] Revenue Code 720 to 920 ----- SET @SQLQuery = 'DE…"
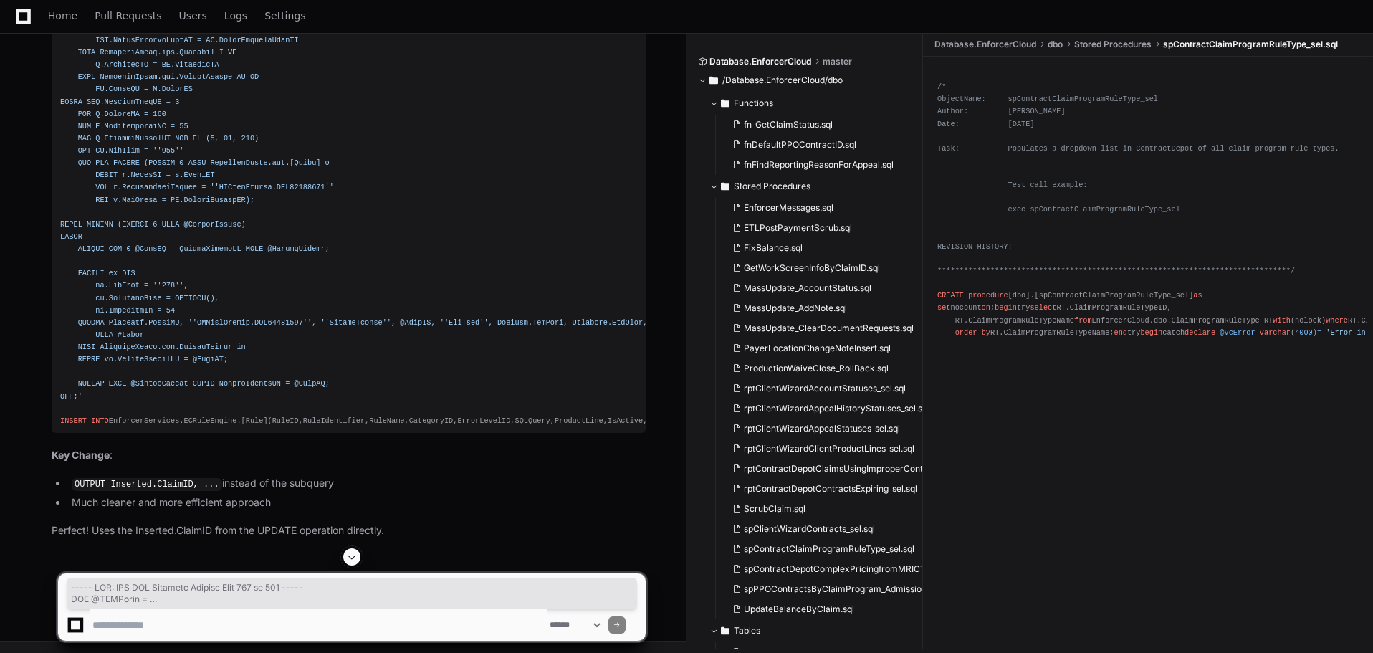
click at [337, 257] on div "PlayerZero now Thinking The user is right - we can use Inserted.ClaimID in the …" at bounding box center [334, 190] width 623 height 748
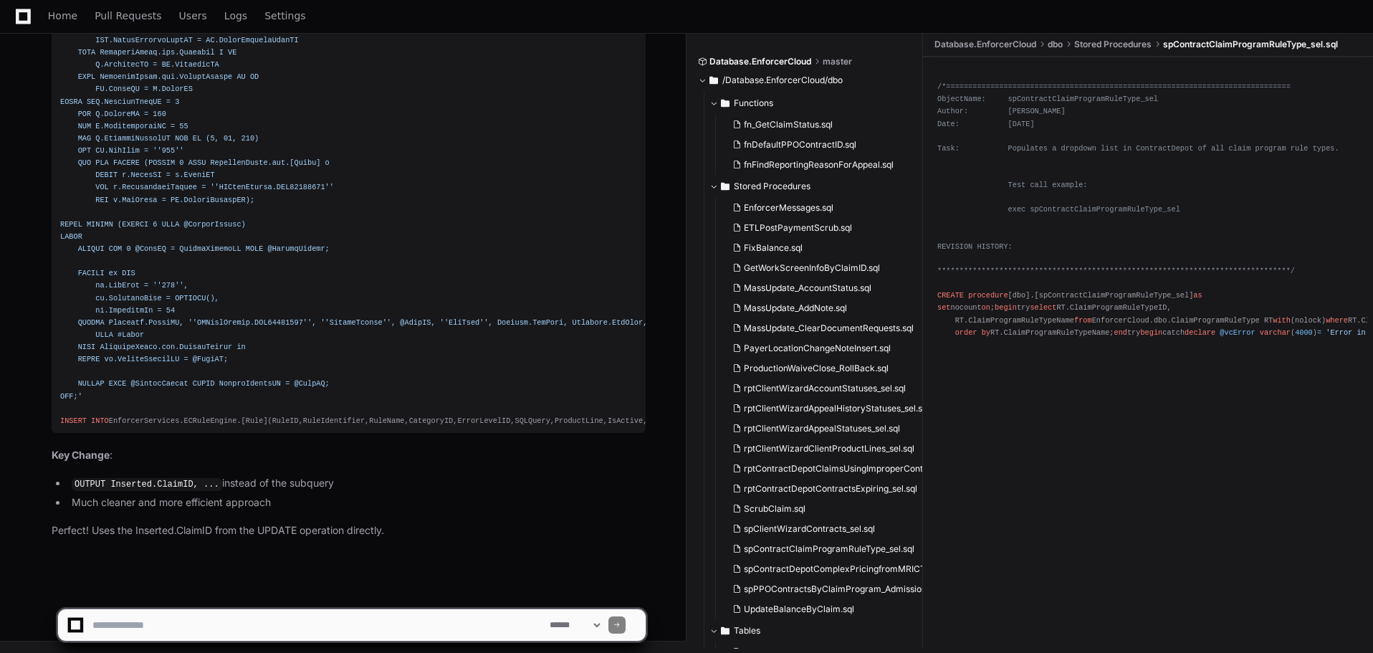
scroll to position [82987, 0]
click at [119, 627] on textarea at bounding box center [318, 625] width 457 height 32
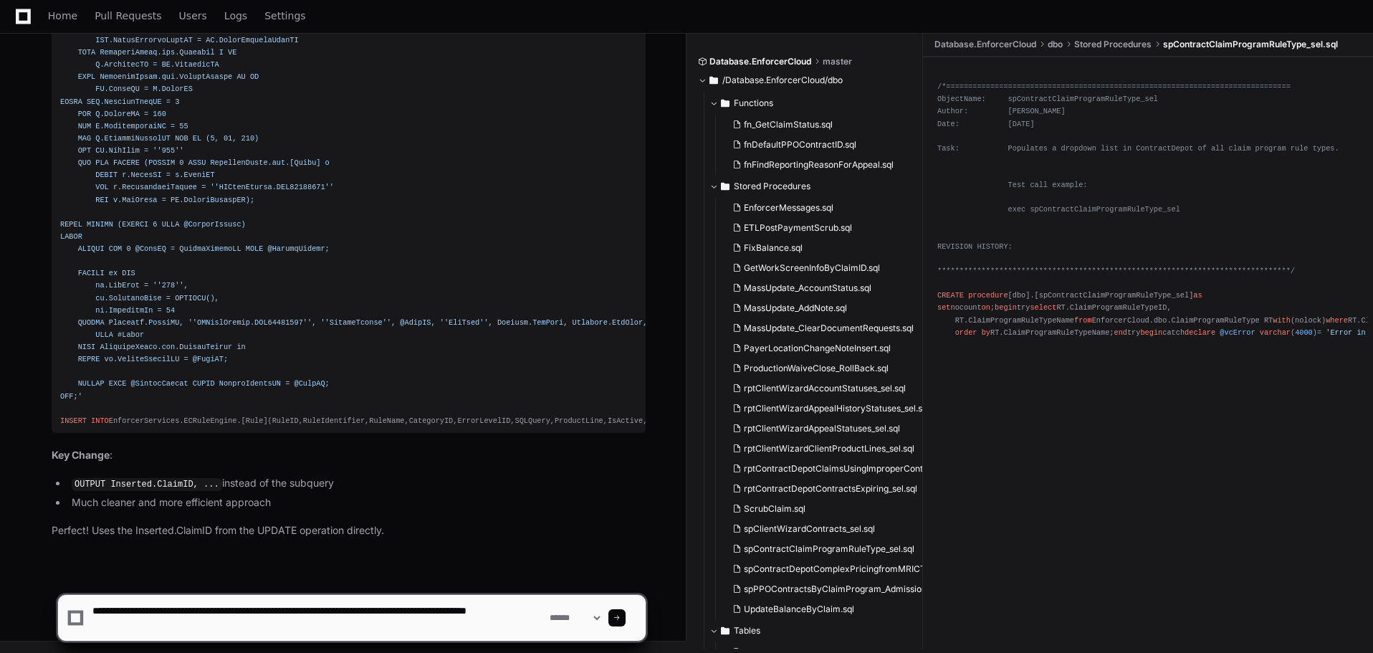
click at [178, 627] on textarea at bounding box center [318, 618] width 457 height 46
paste textarea "**********"
type textarea "**********"
click at [626, 621] on div at bounding box center [617, 617] width 17 height 17
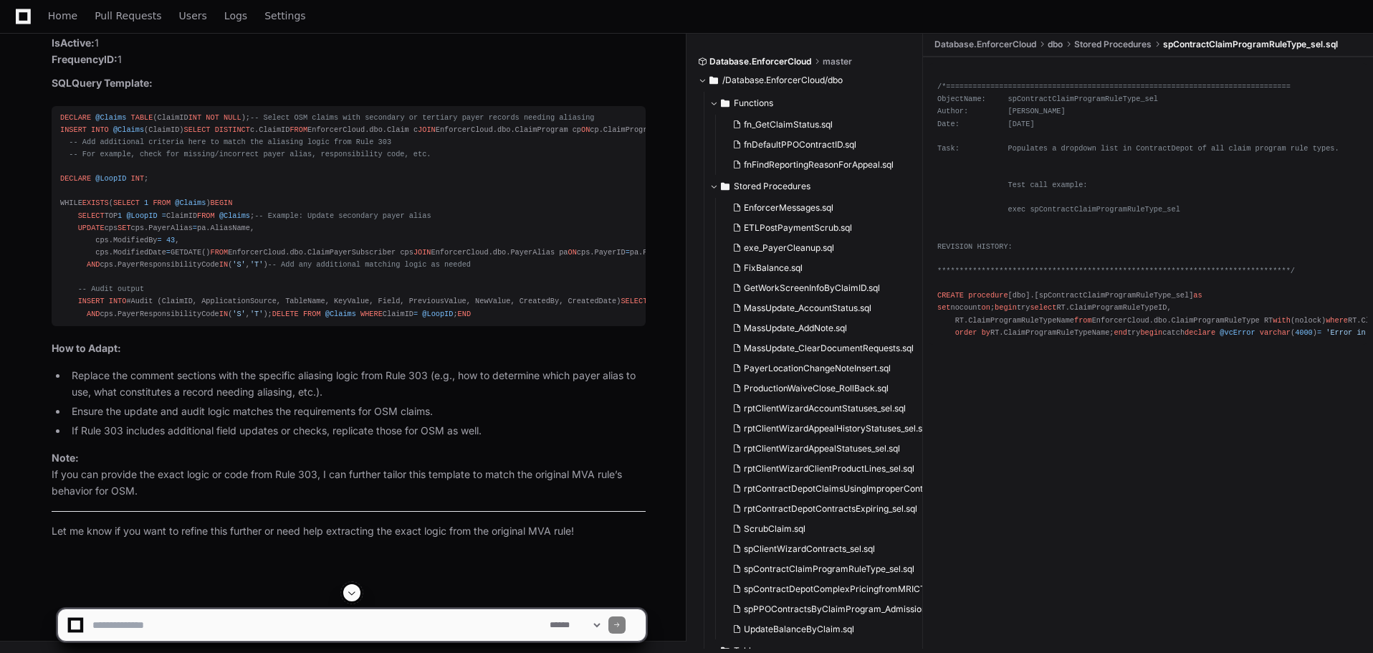
scroll to position [84004, 0]
click at [195, 624] on textarea at bounding box center [318, 625] width 457 height 32
type textarea "**********"
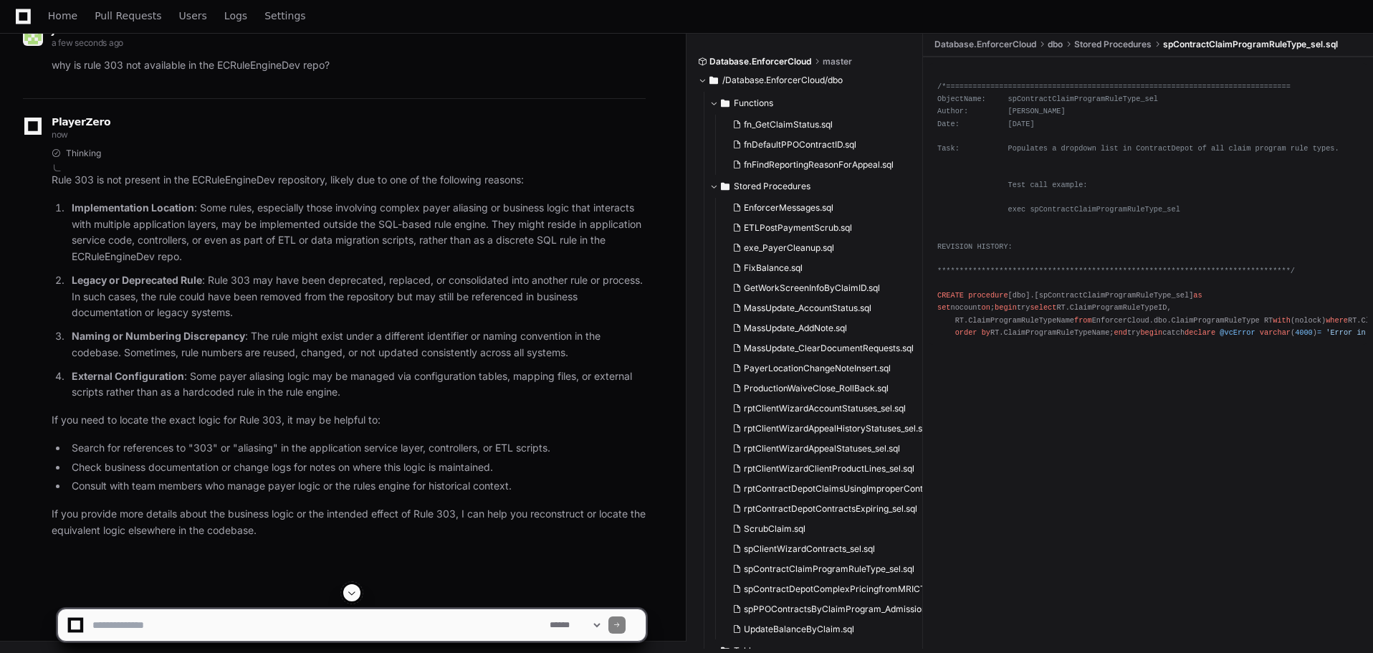
scroll to position [84678, 0]
click at [297, 621] on textarea at bounding box center [318, 625] width 457 height 32
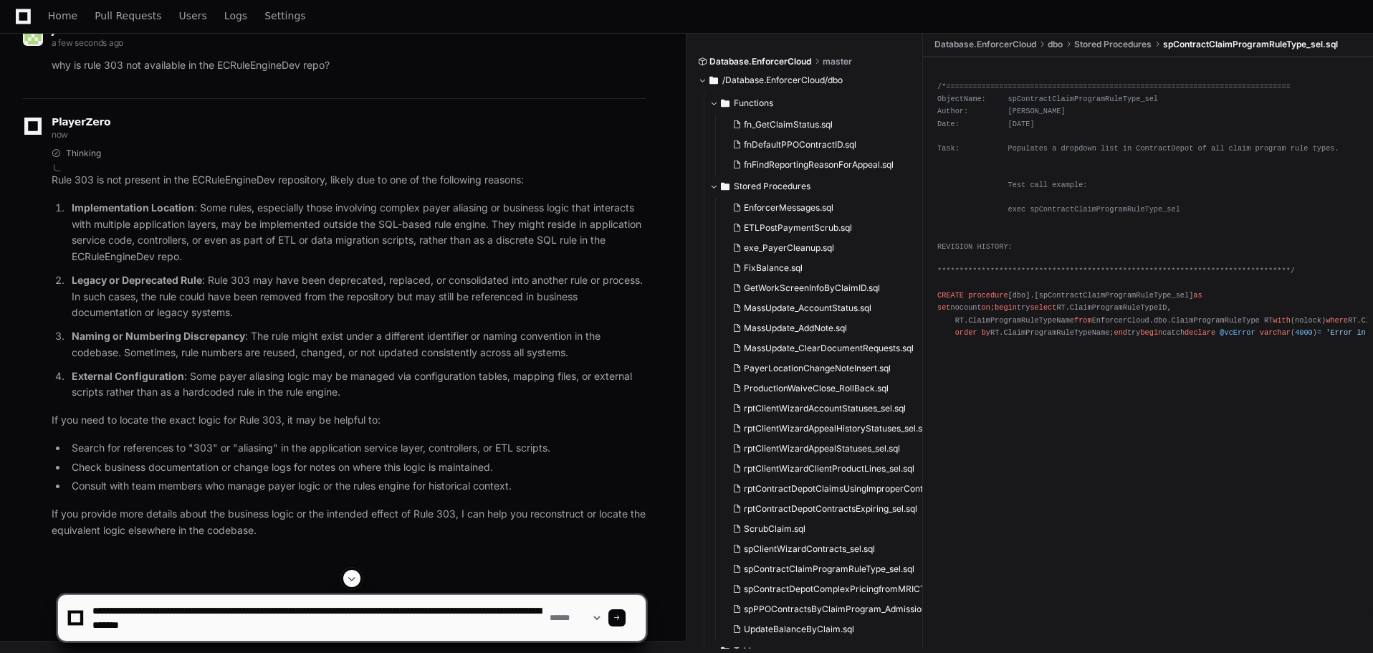
type textarea "**********"
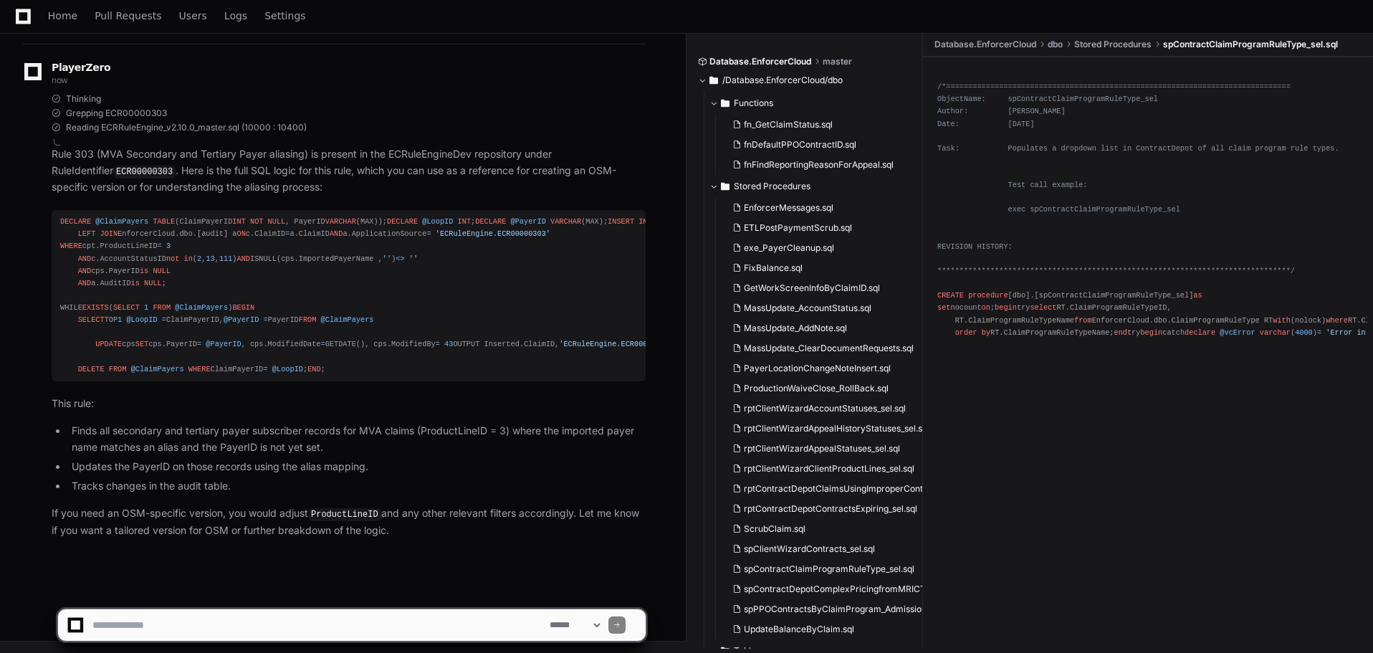
scroll to position [85652, 0]
click at [184, 622] on textarea at bounding box center [318, 625] width 457 height 32
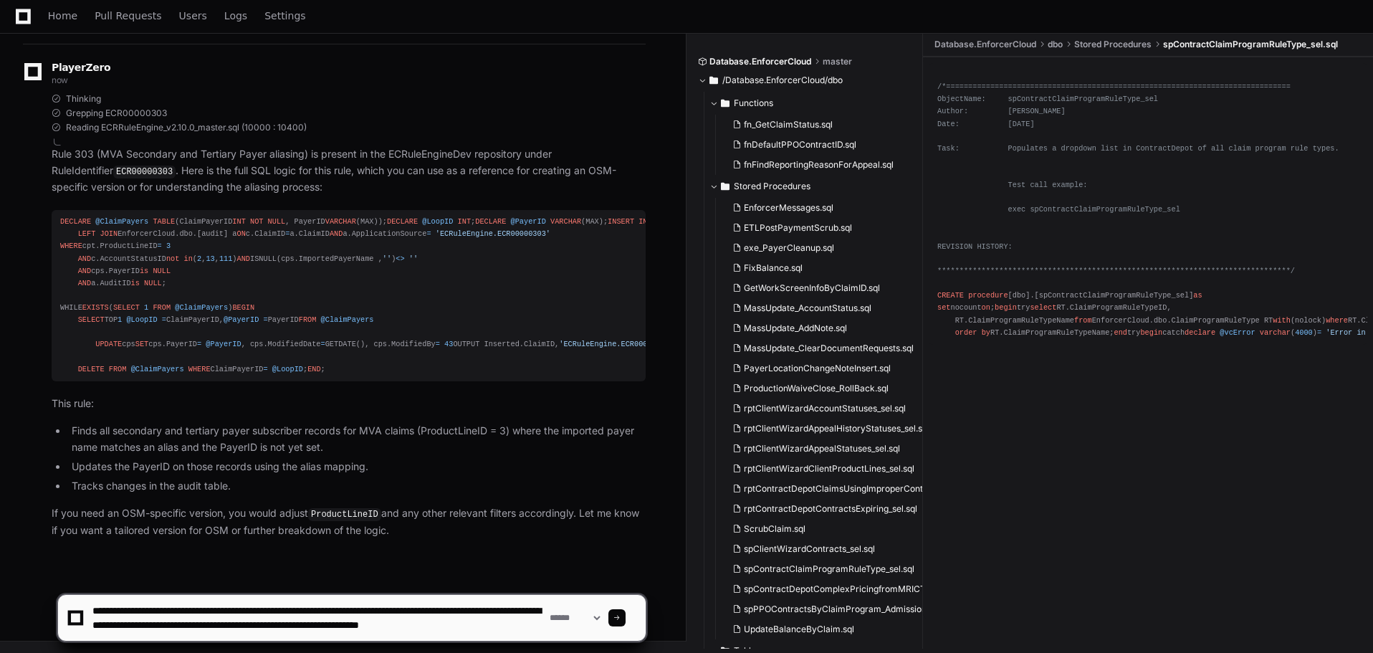
scroll to position [4, 0]
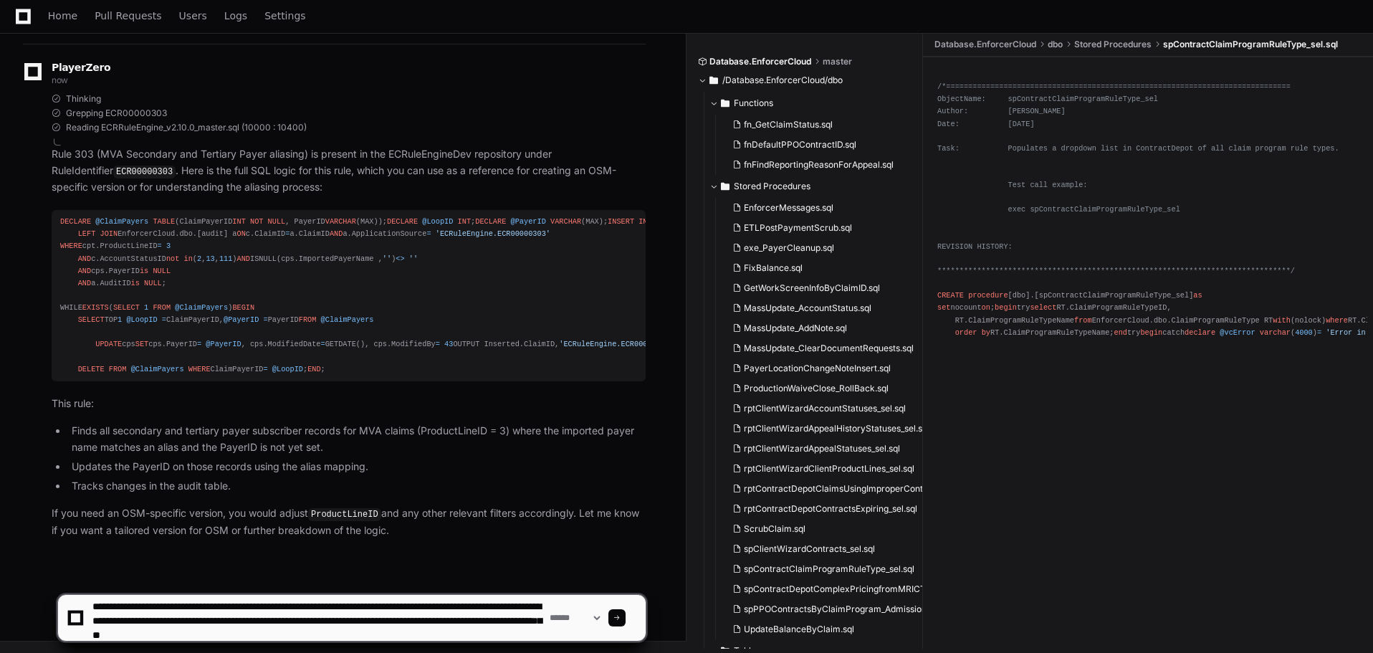
type textarea "**********"
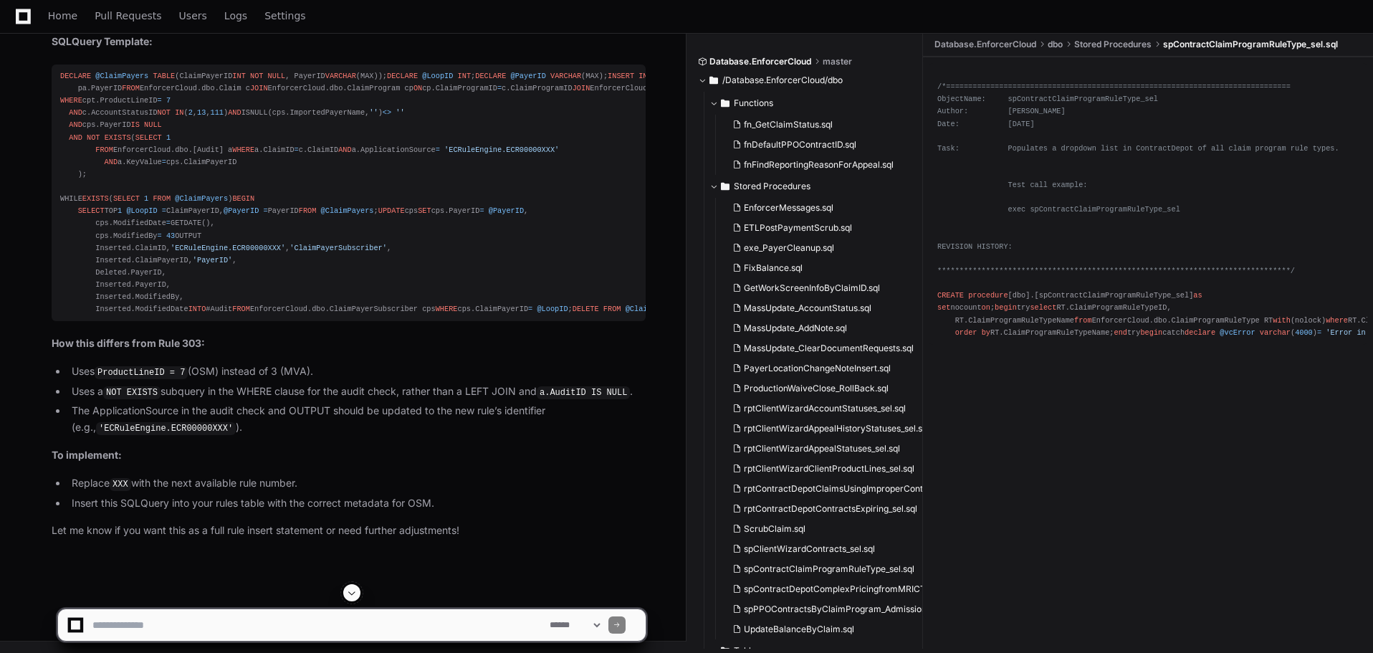
scroll to position [87014, 0]
click at [237, 636] on textarea at bounding box center [318, 625] width 457 height 32
type textarea "**********"
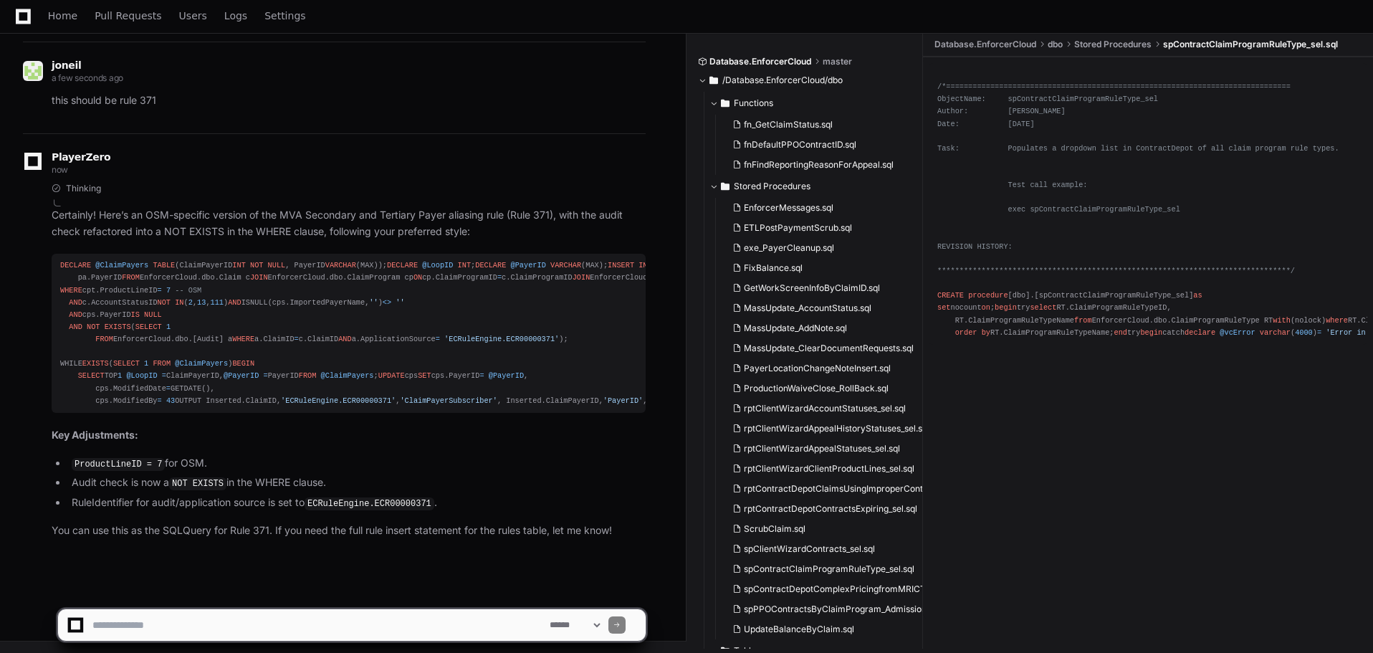
scroll to position [87958, 0]
click at [302, 622] on textarea at bounding box center [318, 625] width 457 height 32
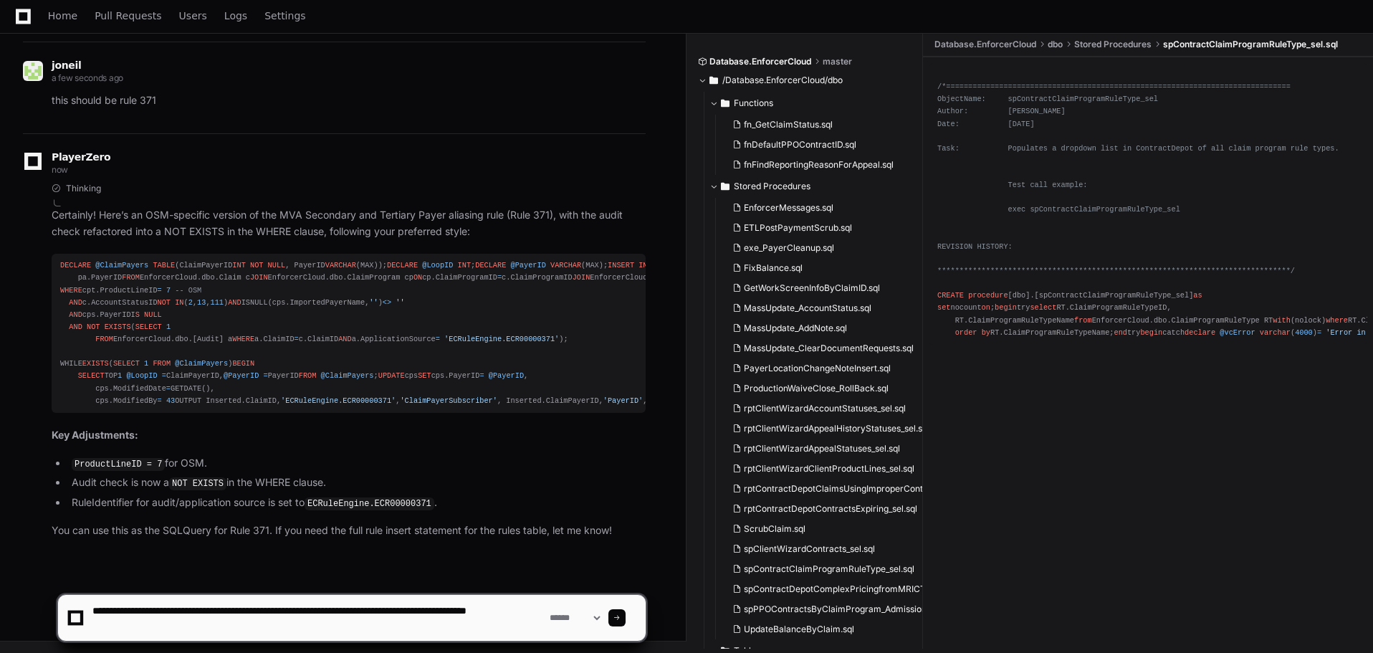
type textarea "**********"
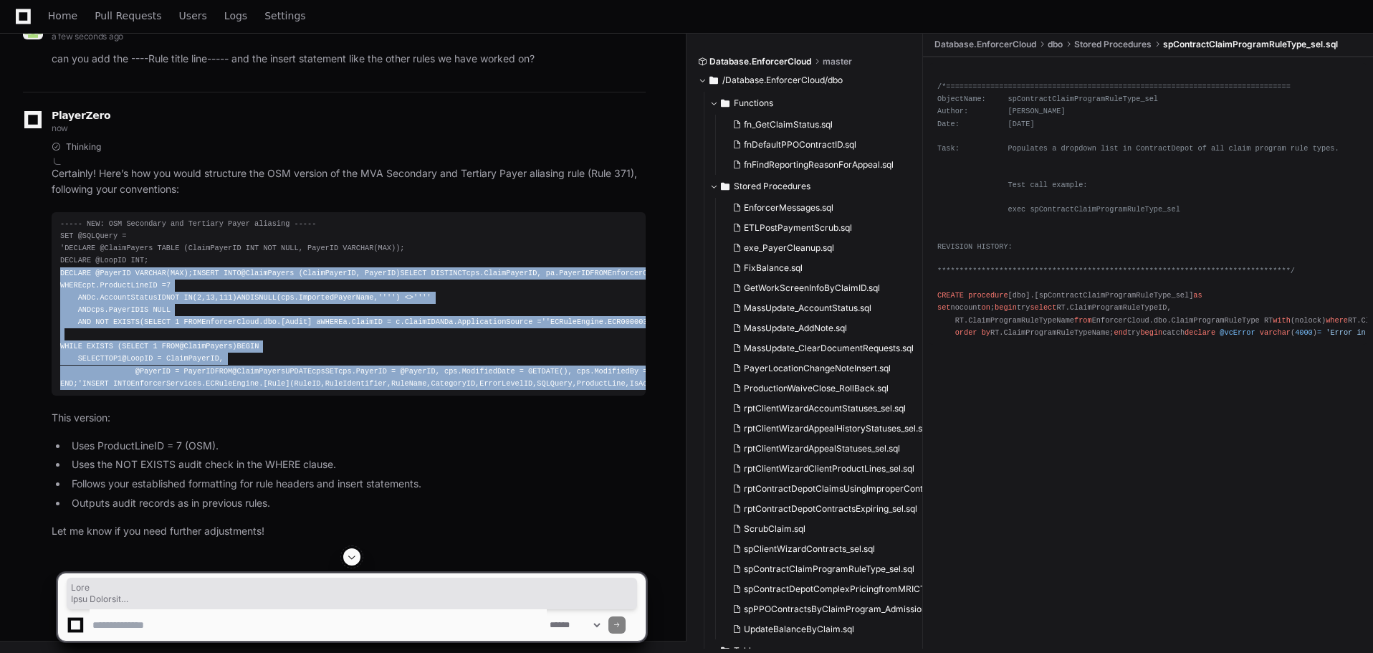
scroll to position [88688, 0]
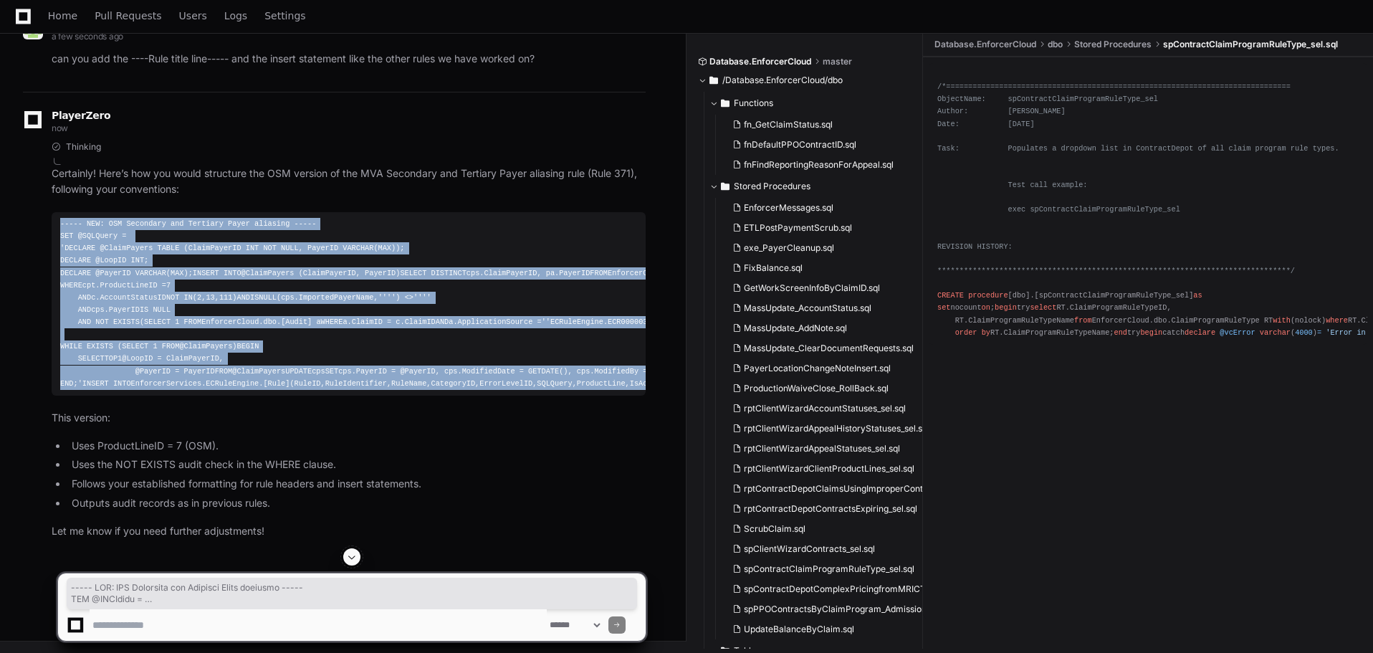
drag, startPoint x: 482, startPoint y: 527, endPoint x: 48, endPoint y: 52, distance: 643.3
click at [48, 141] on div "Thinking Certainly! Here’s how you would structure the OSM version of the MVA S…" at bounding box center [334, 340] width 623 height 399
copy div "----- NEW: OSM Secondary and Tertiary Payer aliasing ----- SET @SQLQuery = 'DEC…"
click at [416, 390] on div "----- NEW: OSM Secondary and Tertiary Payer aliasing ----- SET @SQLQuery = 'DEC…" at bounding box center [348, 304] width 577 height 172
